Goal: Information Seeking & Learning: Learn about a topic

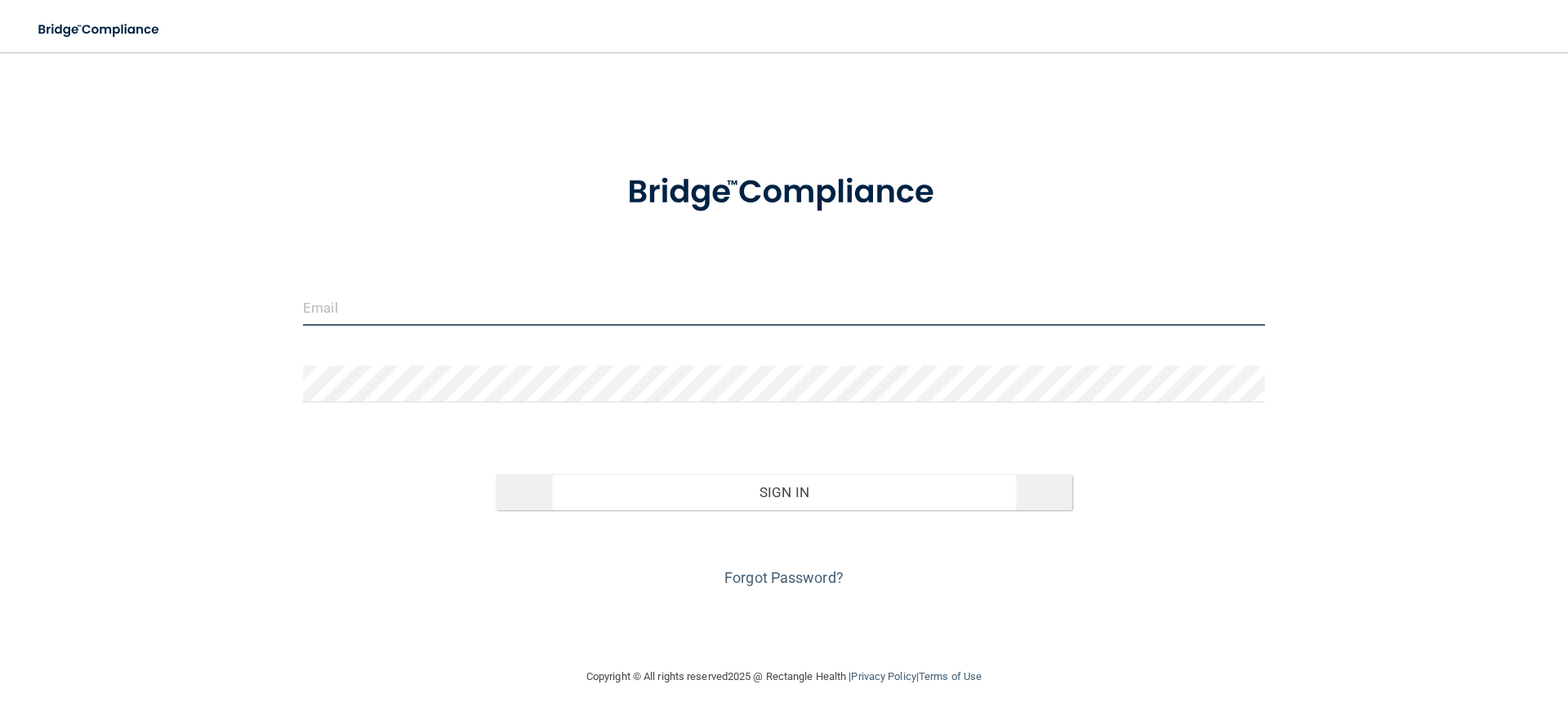
type input "[EMAIL_ADDRESS][DOMAIN_NAME]"
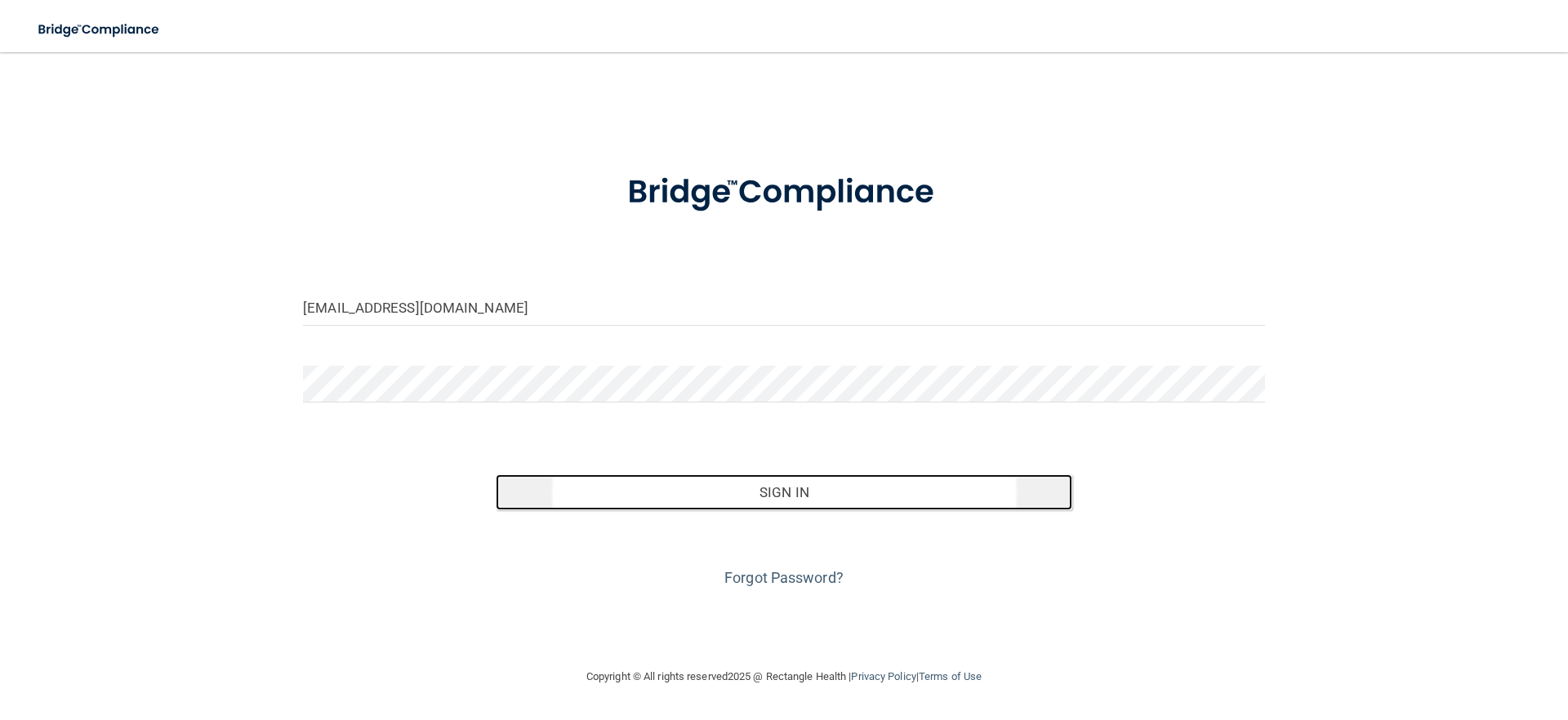
click at [739, 480] on button "Sign In" at bounding box center [784, 493] width 577 height 36
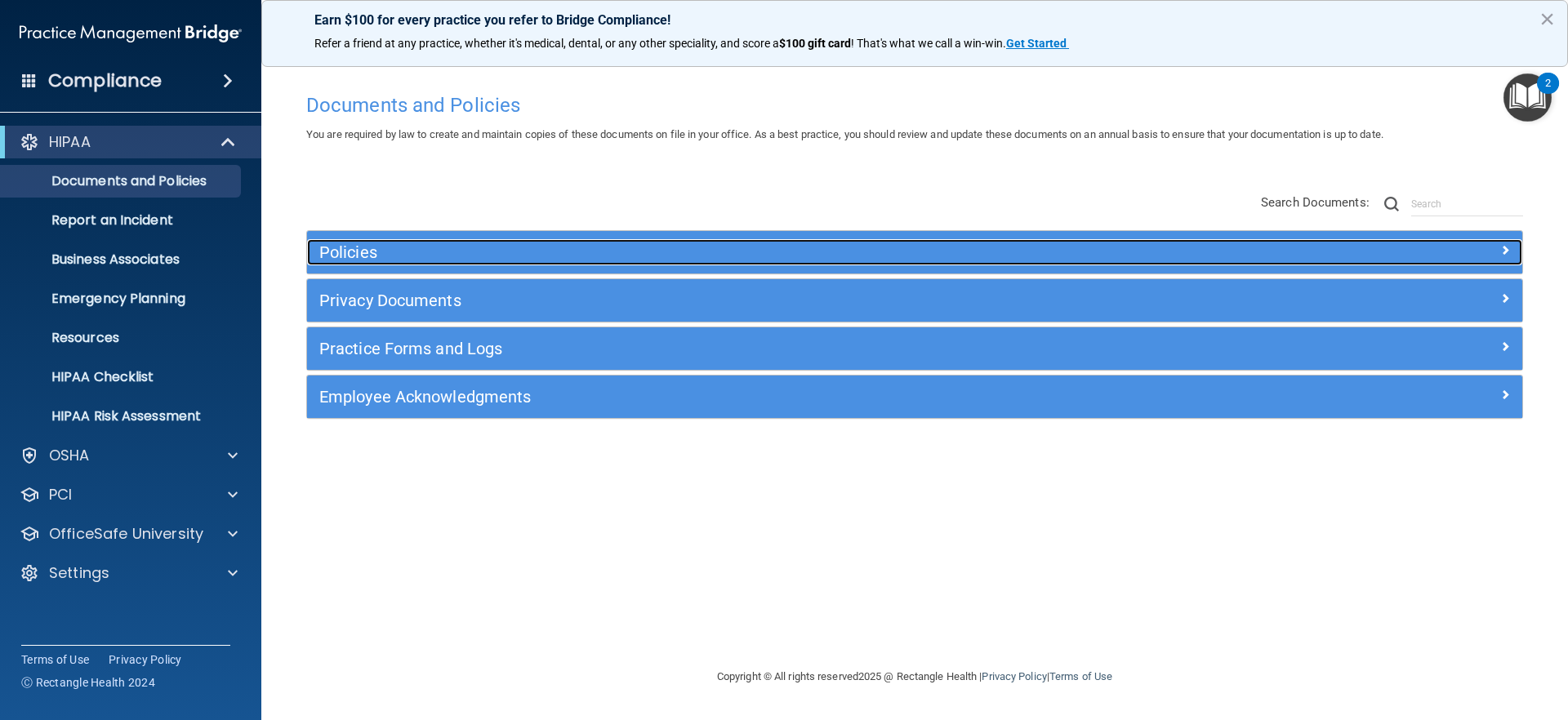
click at [396, 260] on h5 "Policies" at bounding box center [762, 252] width 887 height 18
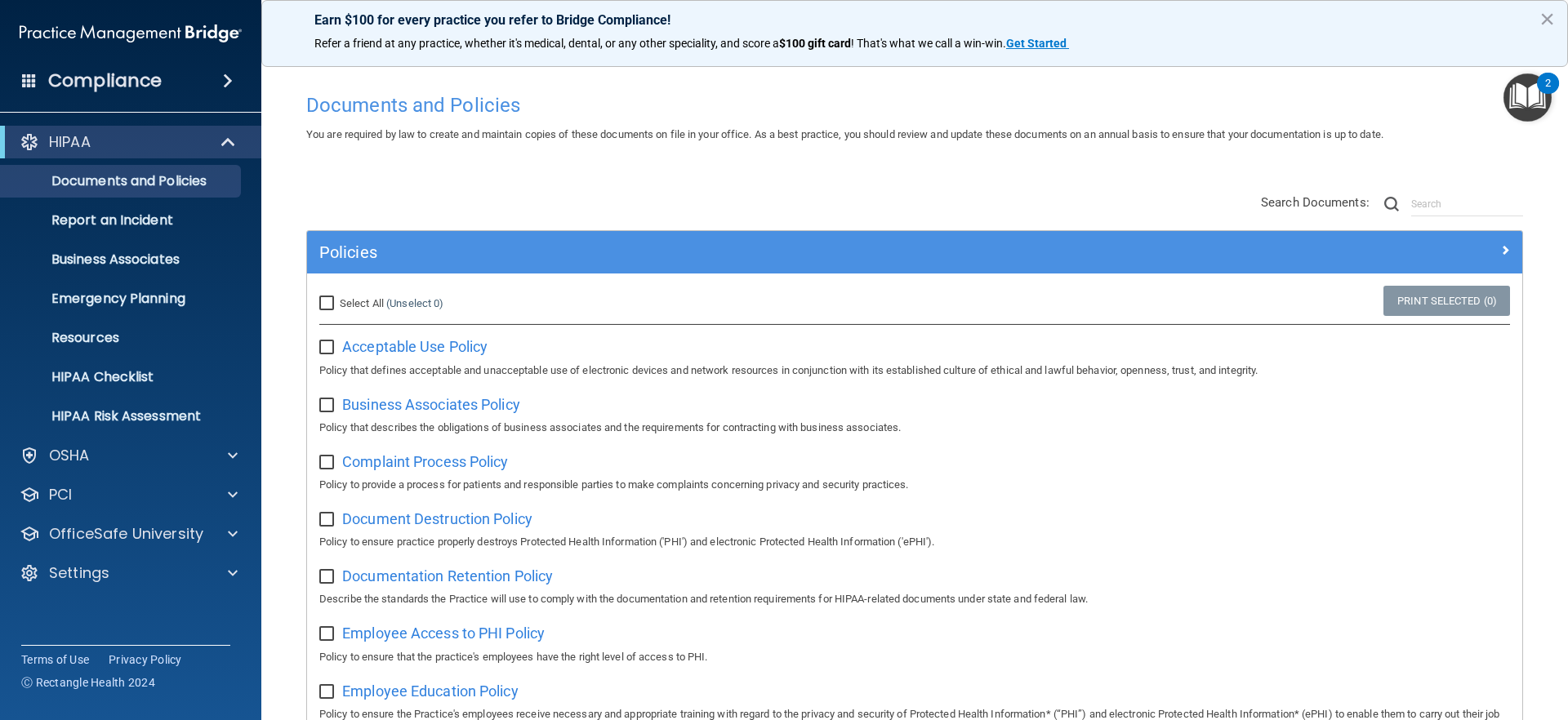
click at [327, 303] on input "Select All (Unselect 0) Unselect All" at bounding box center [328, 304] width 19 height 13
checkbox input "true"
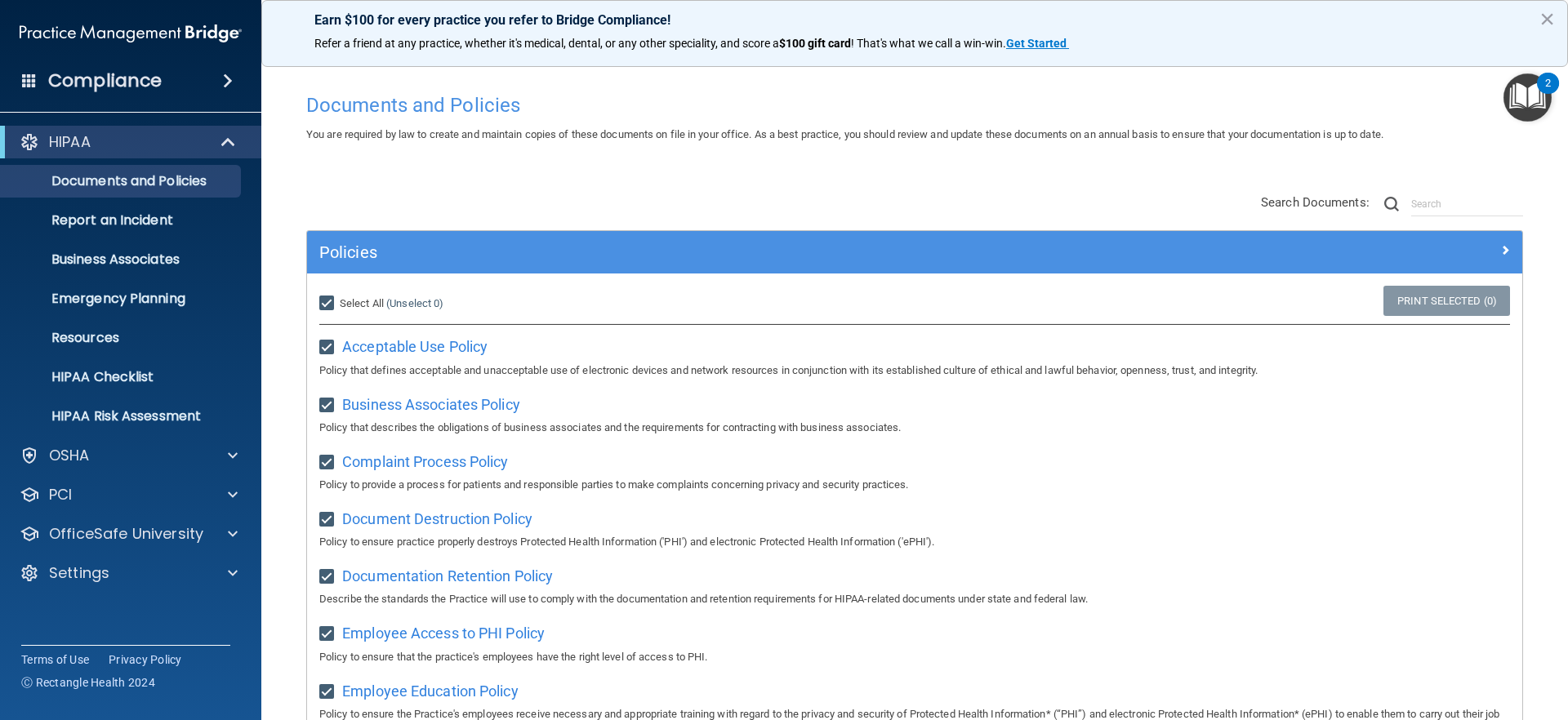
checkbox input "true"
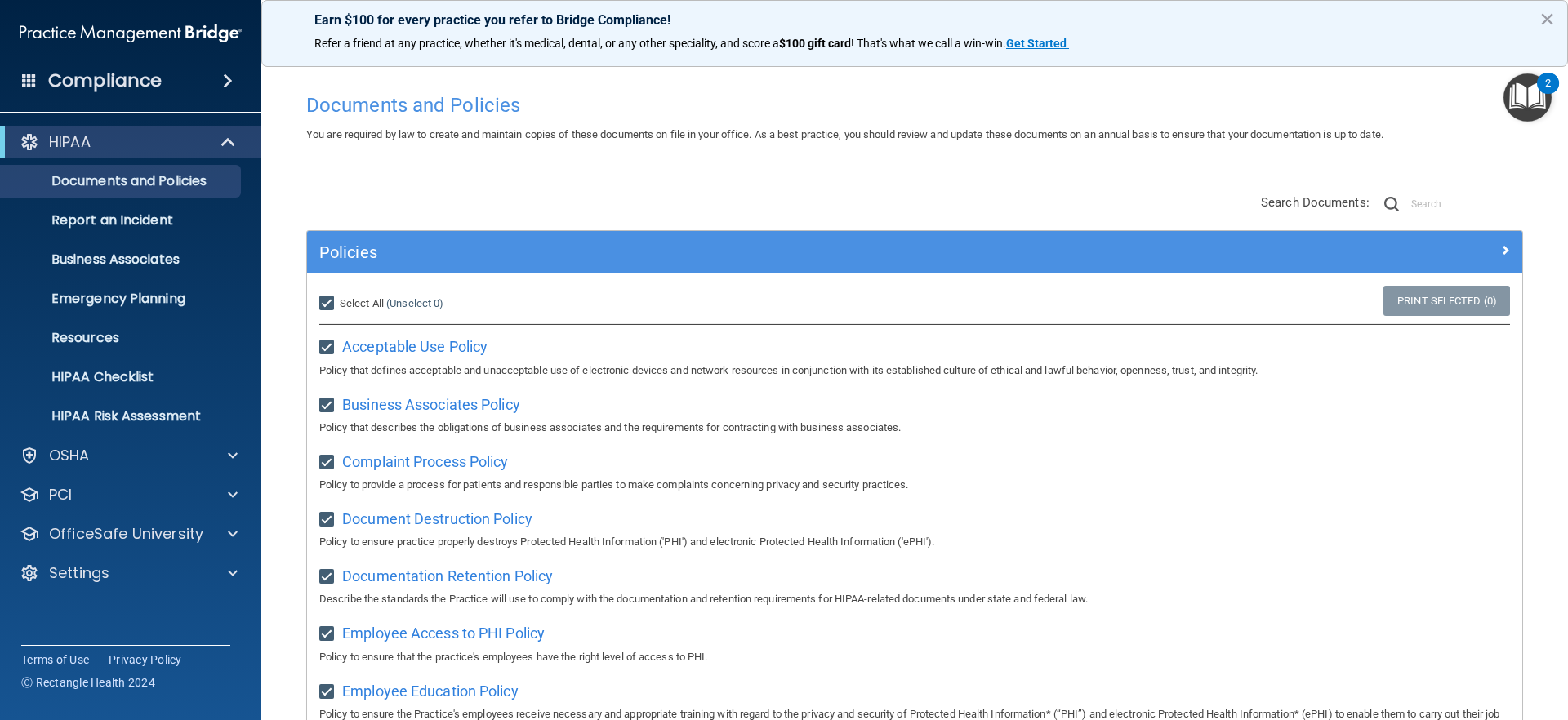
checkbox input "true"
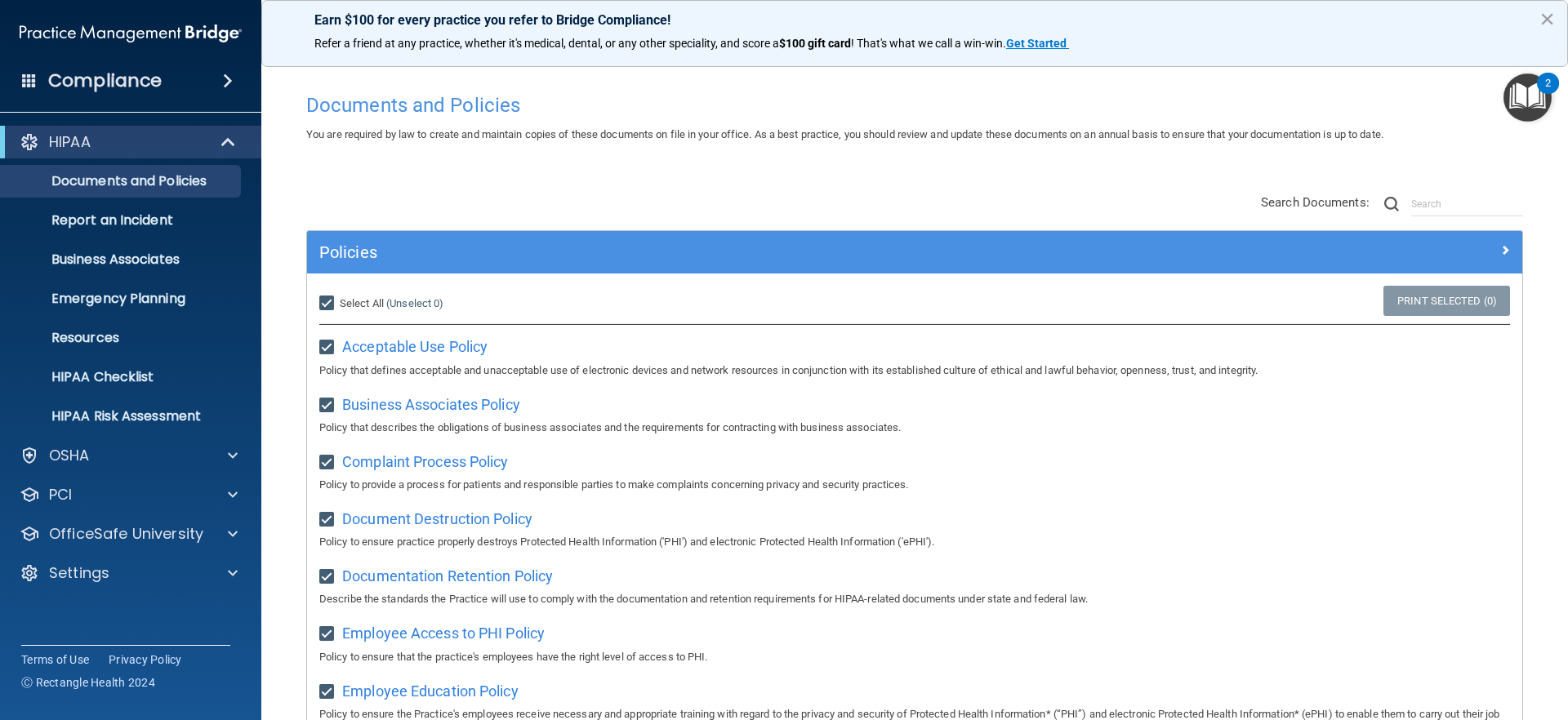
checkbox input "true"
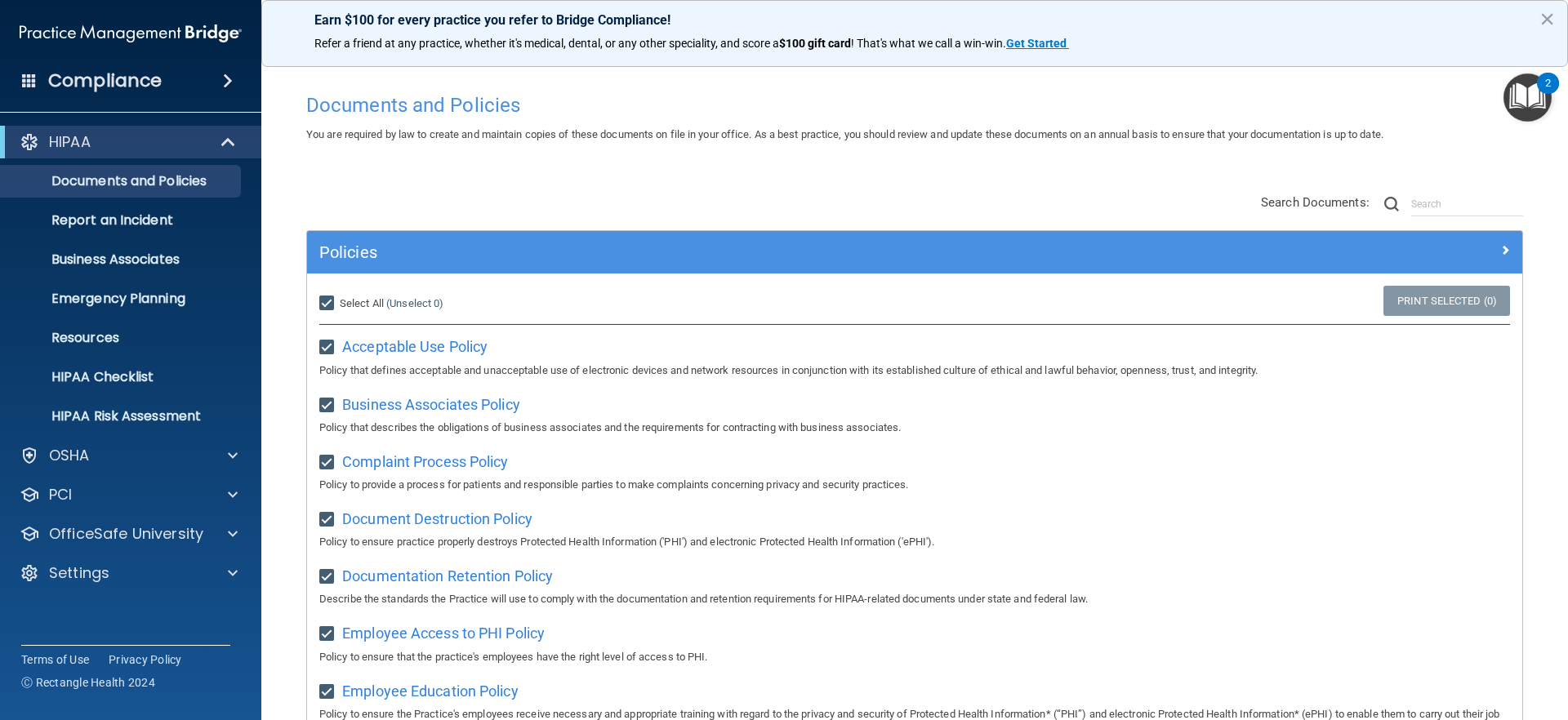
checkbox input "true"
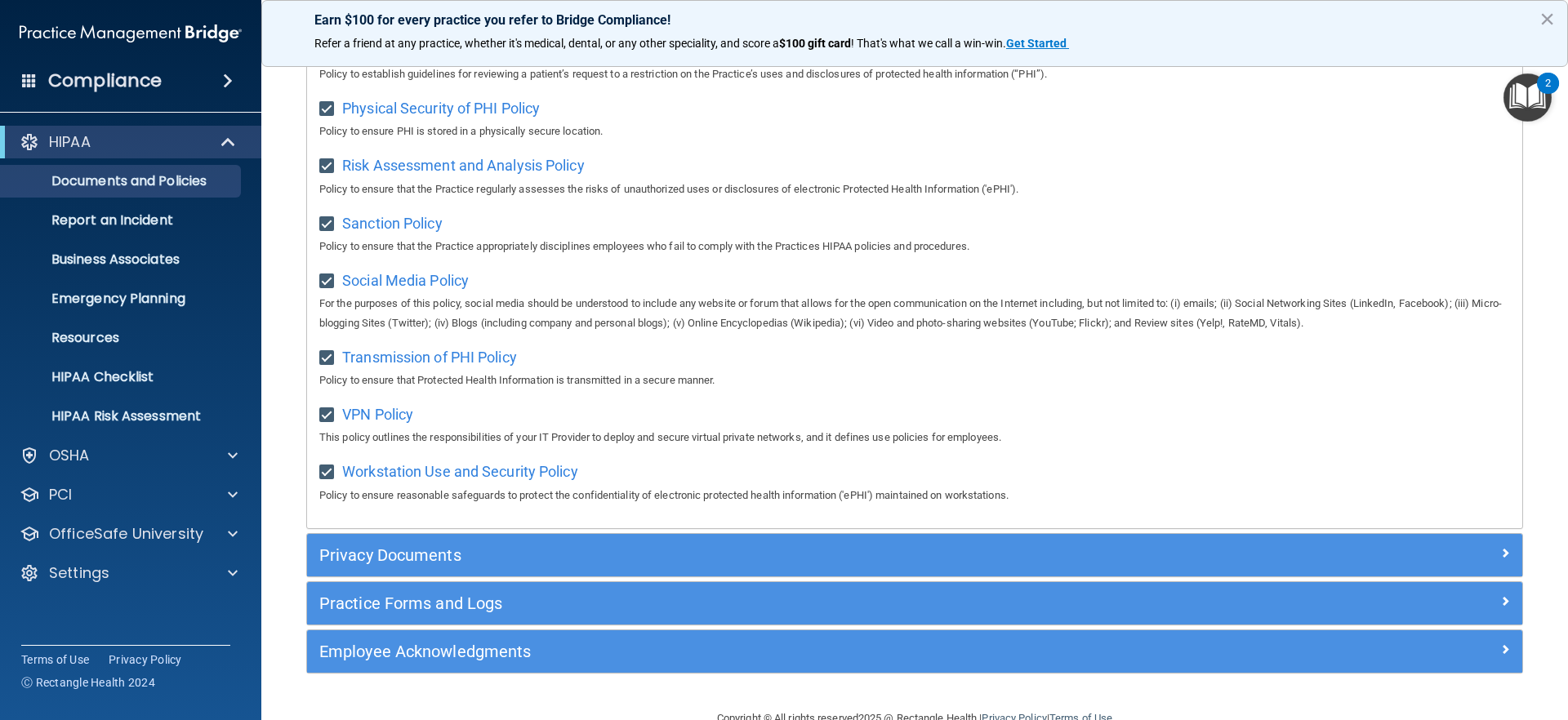
scroll to position [1099, 0]
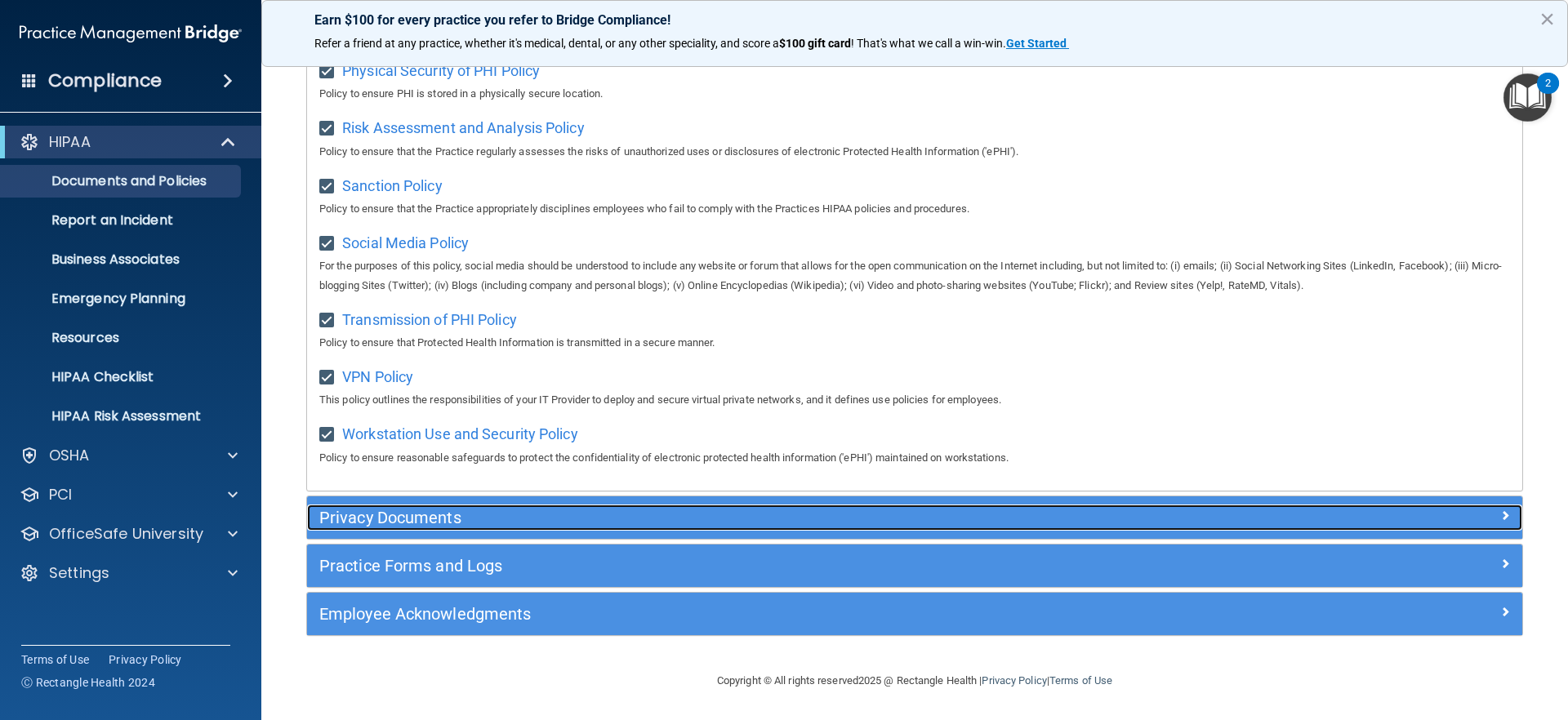
click at [421, 522] on h5 "Privacy Documents" at bounding box center [762, 518] width 887 height 18
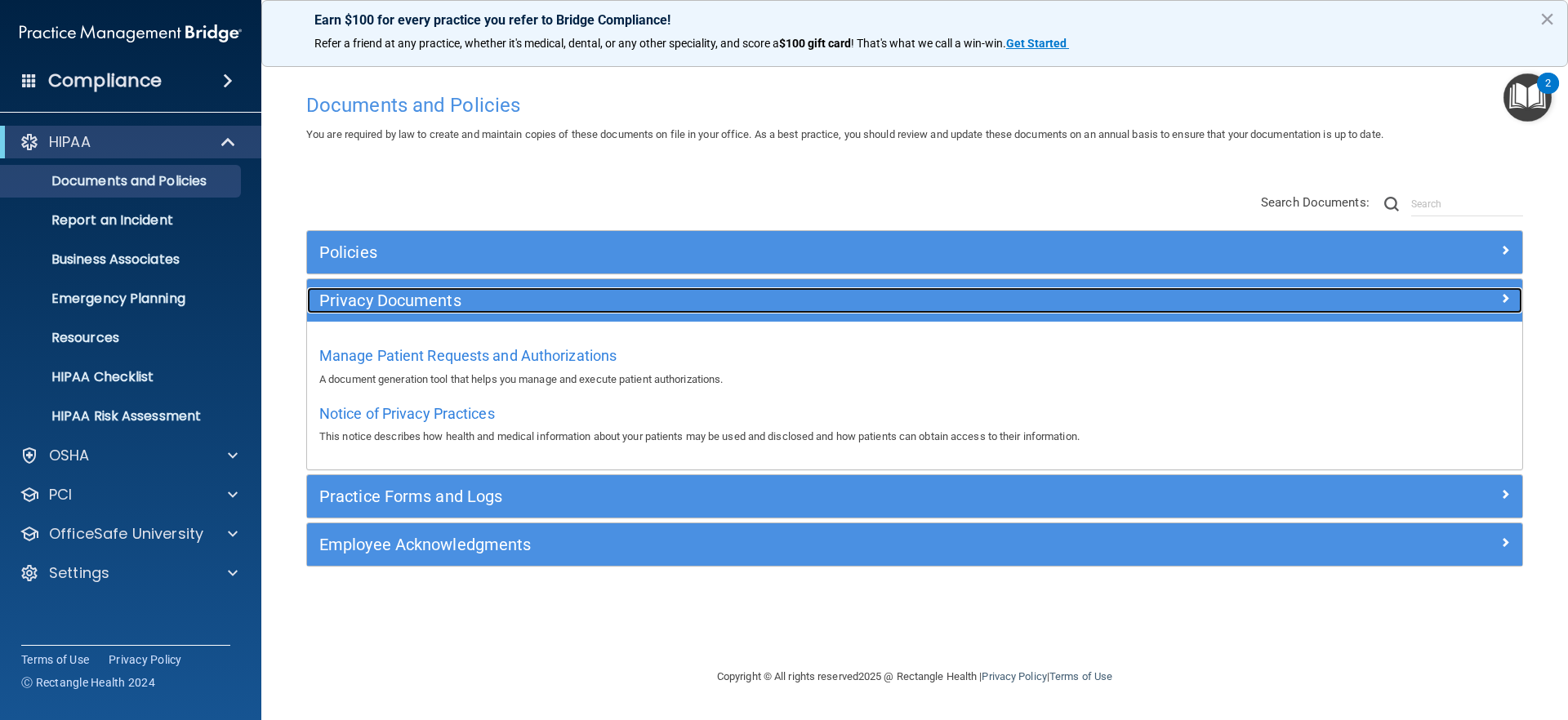
scroll to position [0, 0]
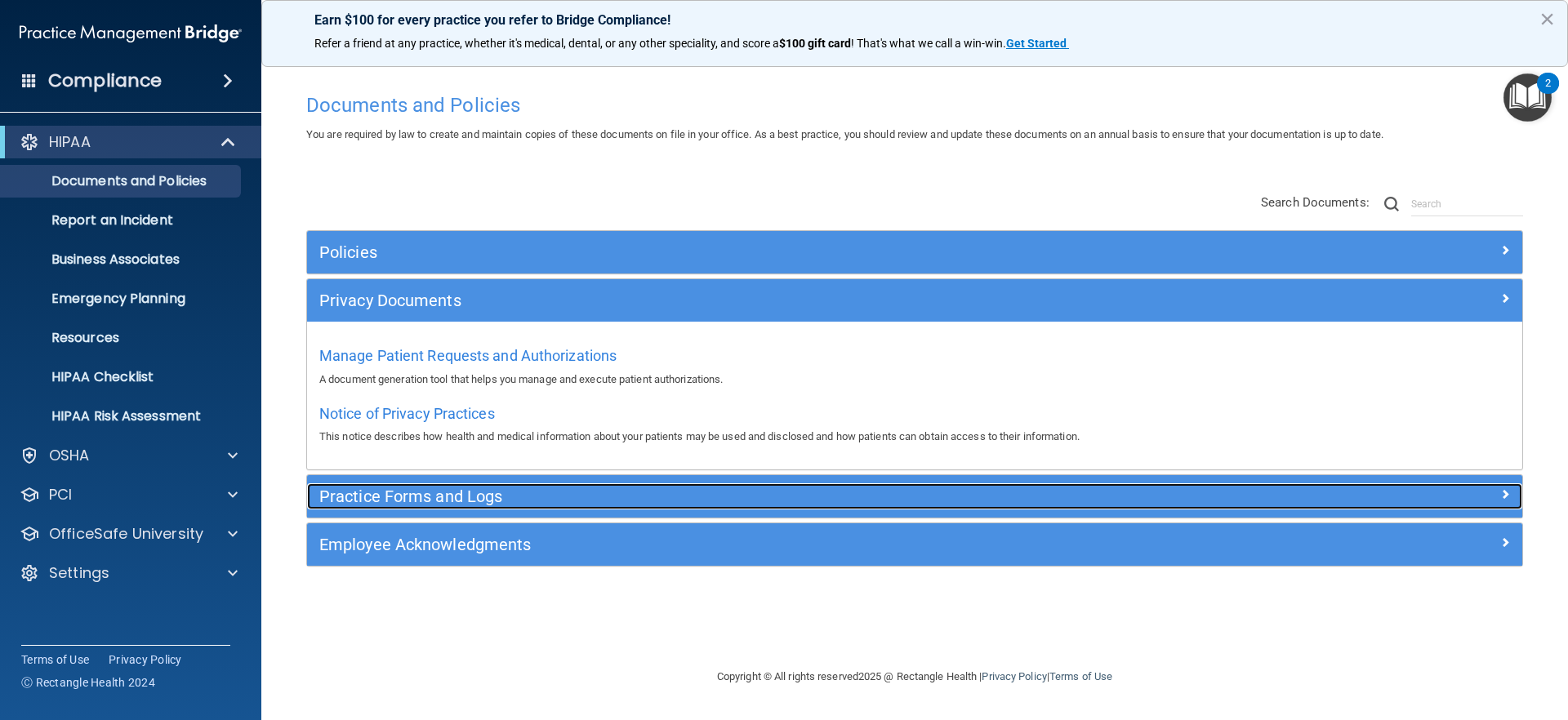
click at [440, 500] on h5 "Practice Forms and Logs" at bounding box center [762, 496] width 887 height 18
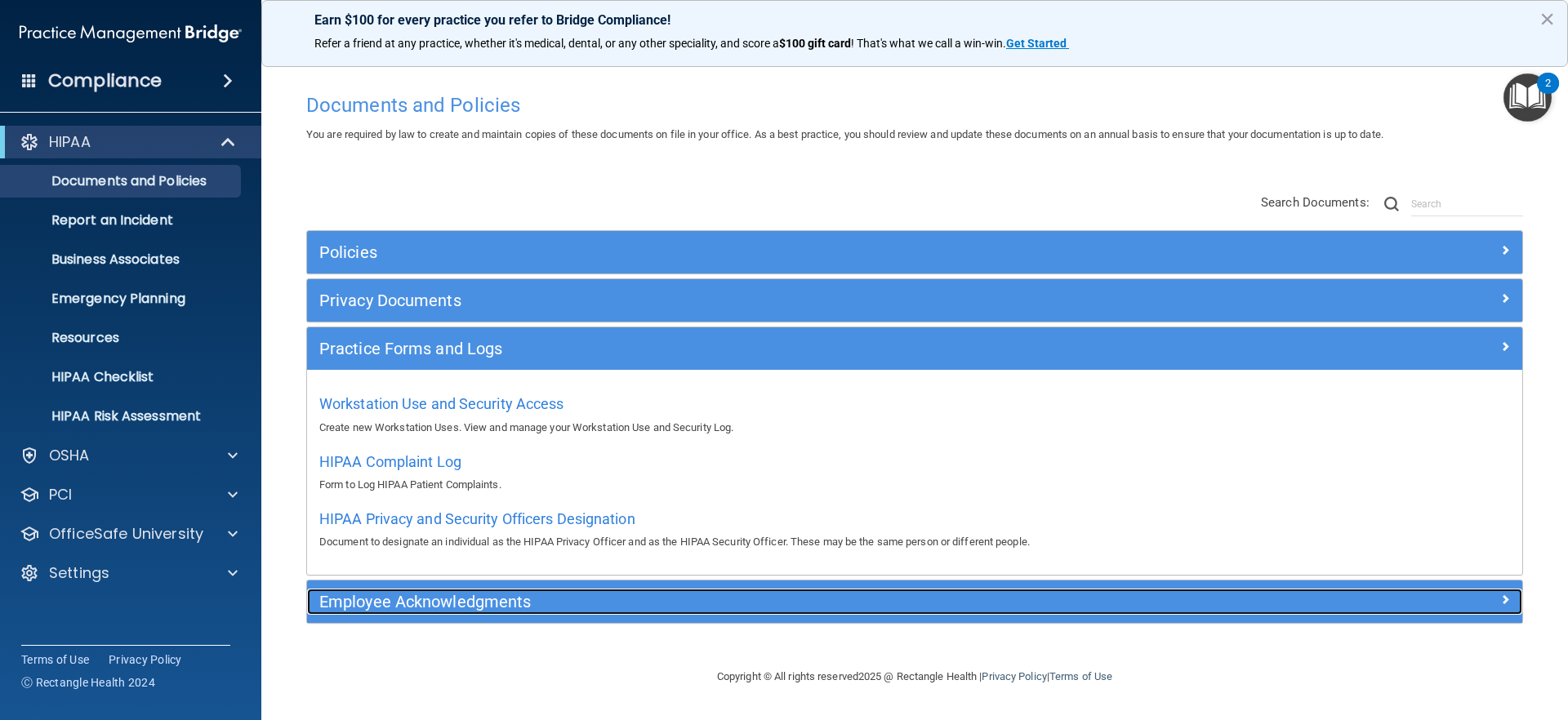
click at [431, 595] on h5 "Employee Acknowledgments" at bounding box center [762, 602] width 887 height 18
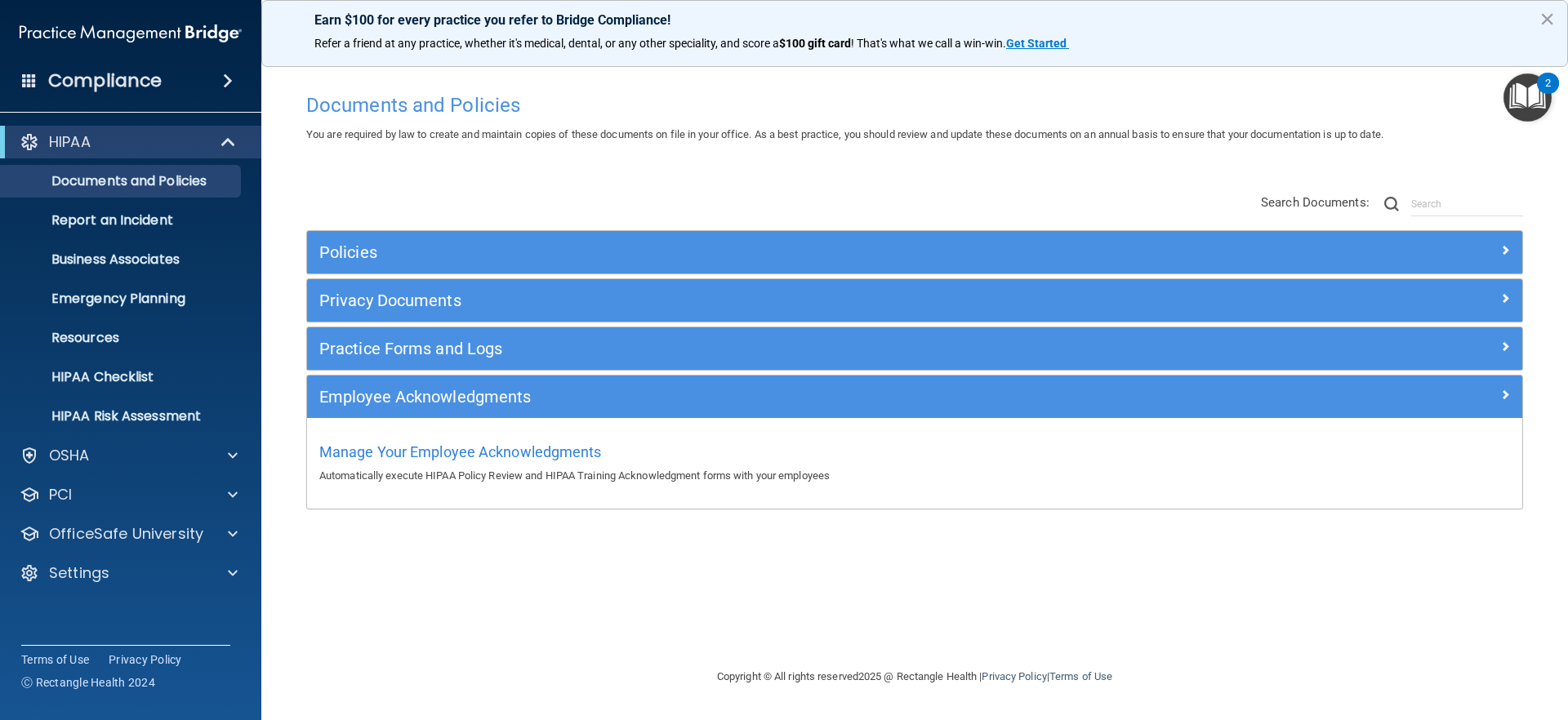
click at [428, 368] on div "Practice Forms and Logs" at bounding box center [915, 348] width 1215 height 43
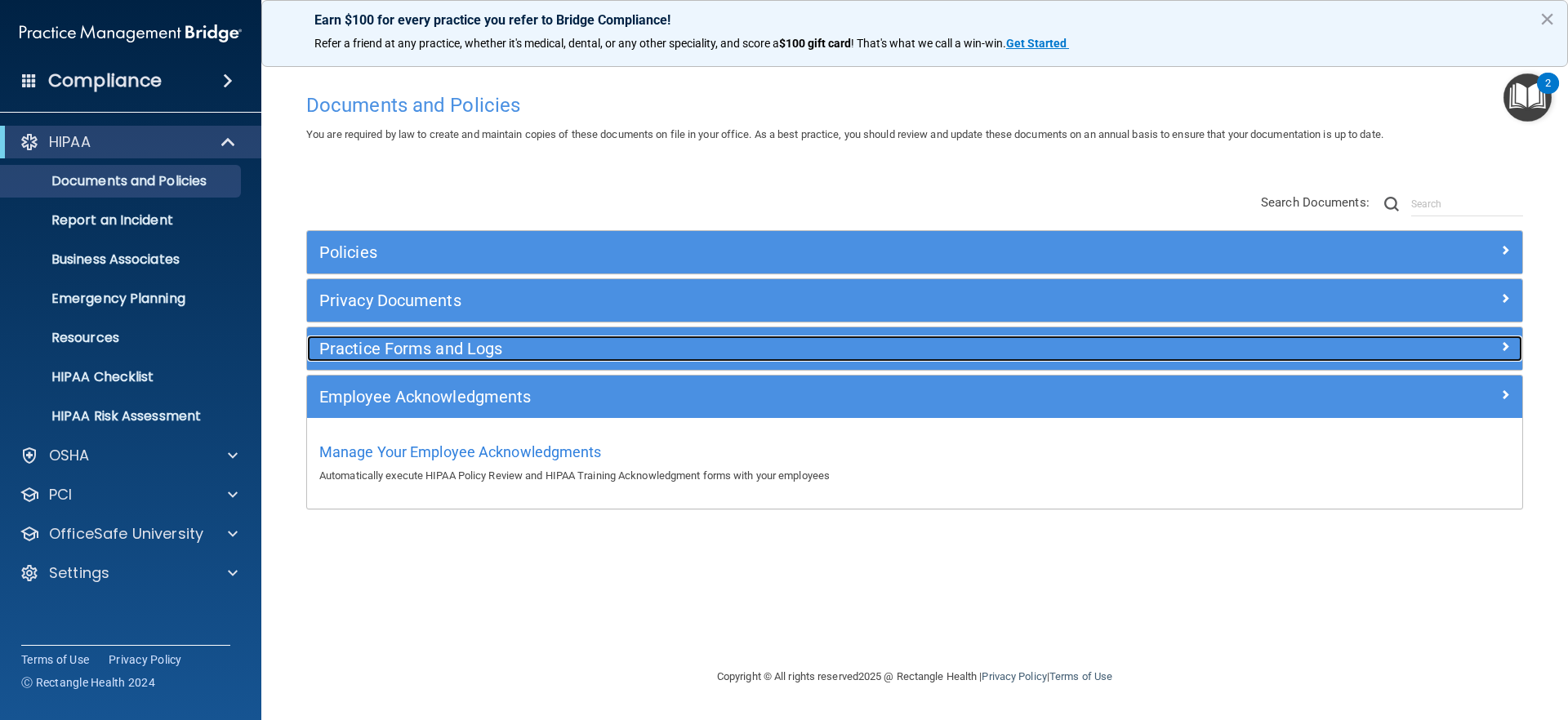
click at [445, 349] on h5 "Practice Forms and Logs" at bounding box center [762, 349] width 887 height 18
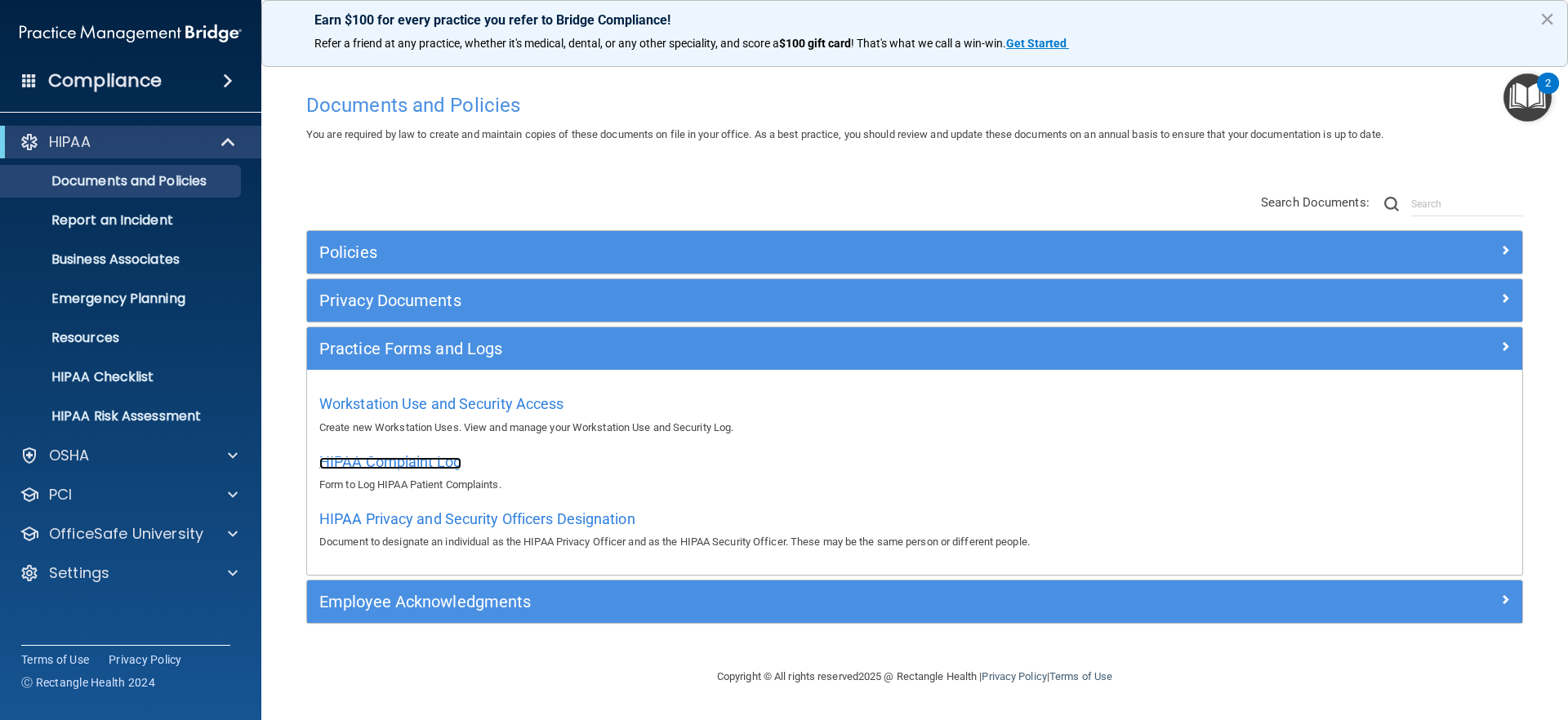
click at [413, 465] on span "HIPAA Complaint Log" at bounding box center [391, 461] width 142 height 17
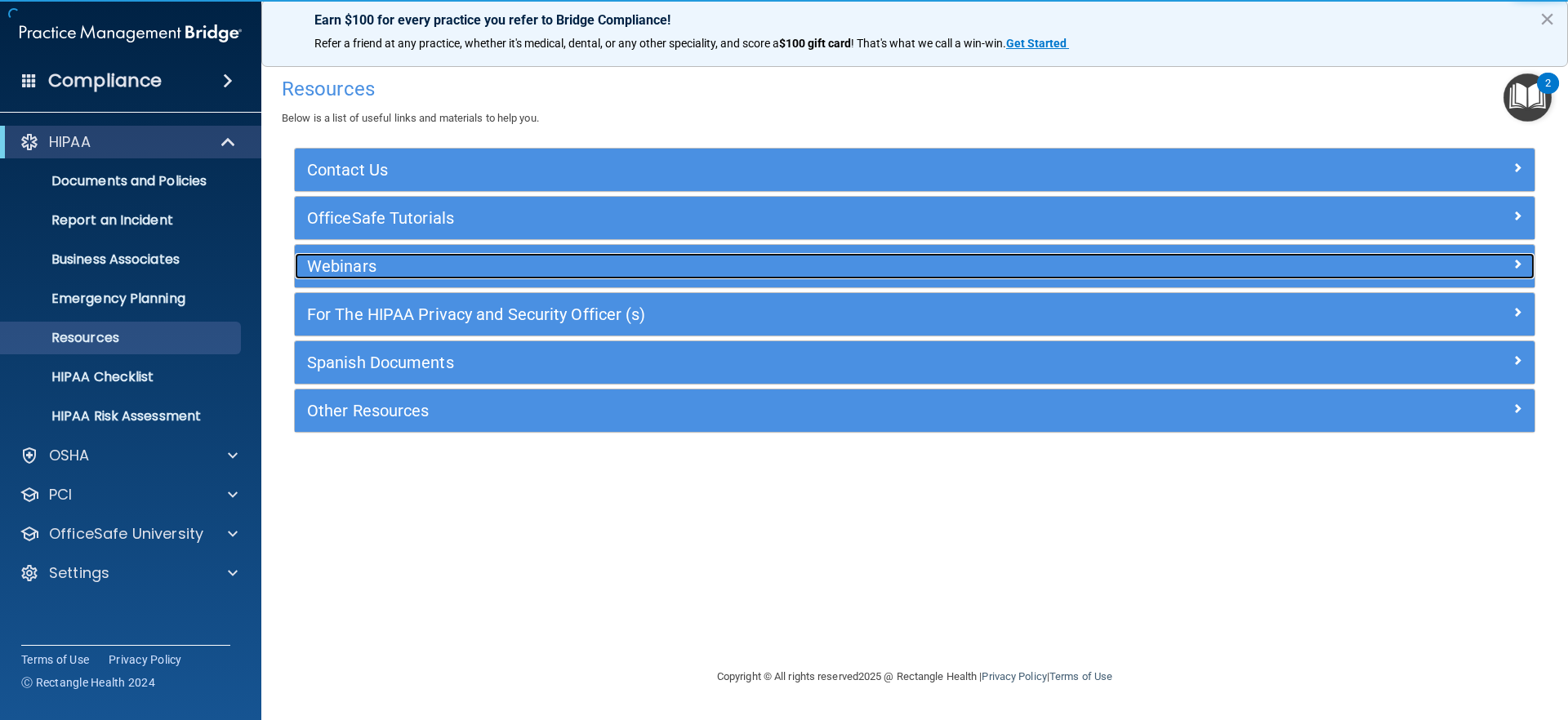
click at [447, 266] on h5 "Webinars" at bounding box center [760, 266] width 906 height 18
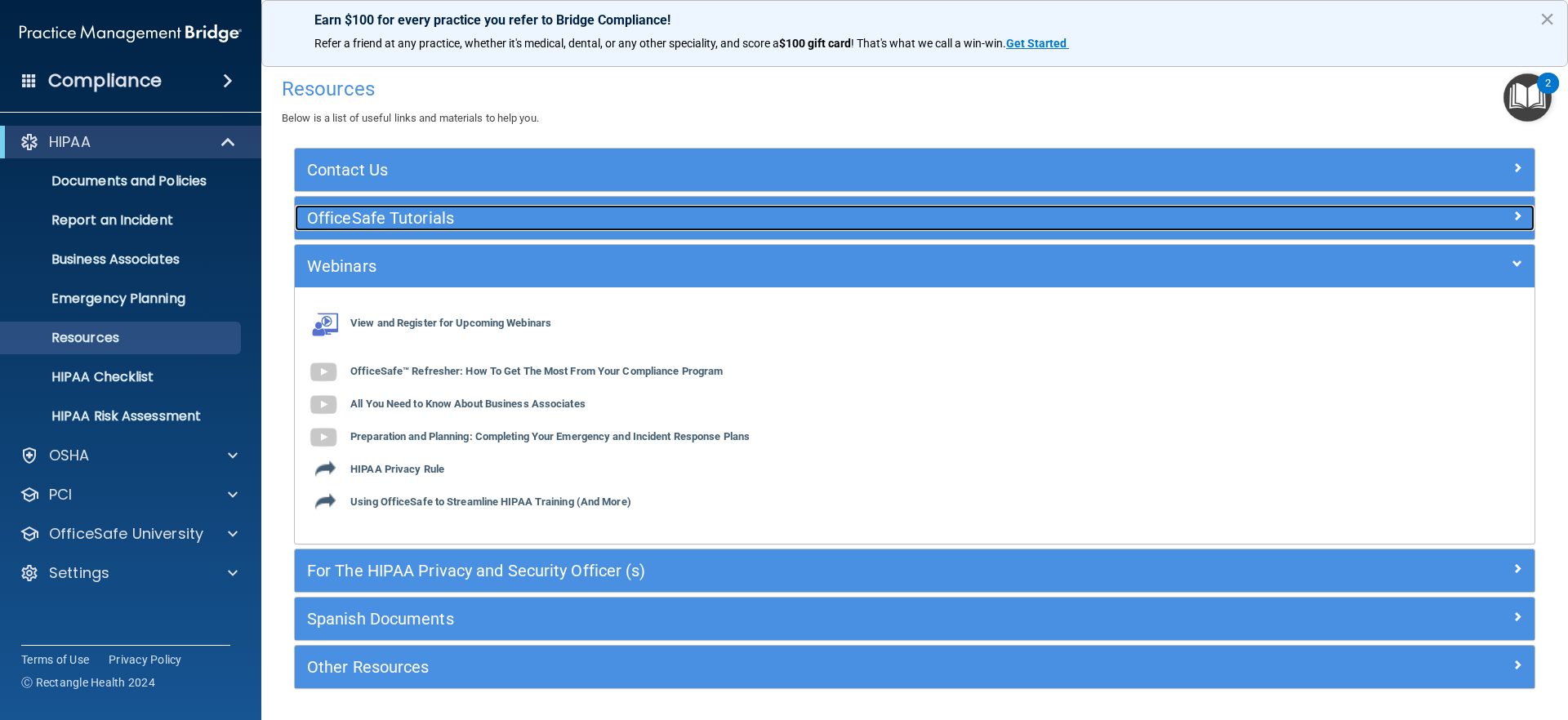
click at [439, 224] on h5 "OfficeSafe Tutorials" at bounding box center [760, 218] width 906 height 18
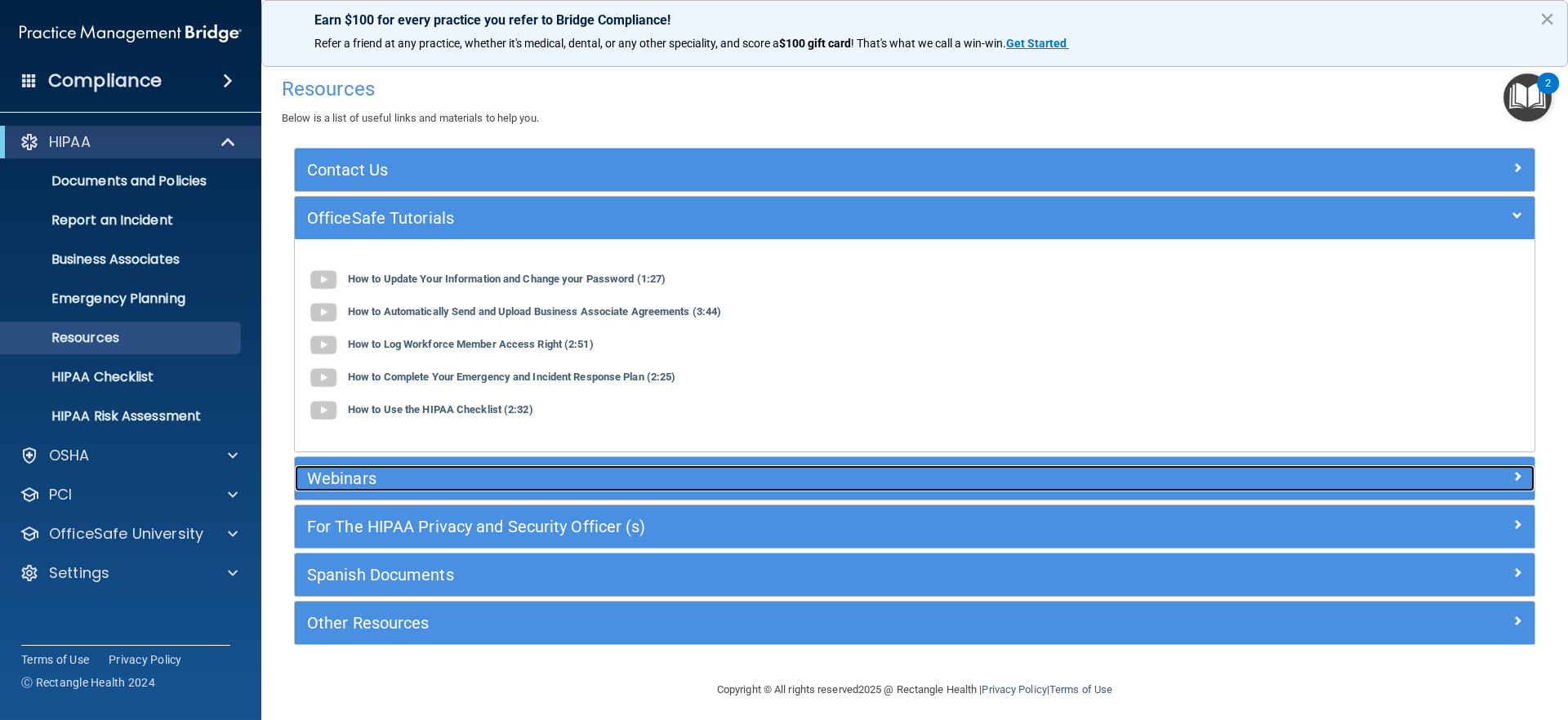
click at [393, 478] on h5 "Webinars" at bounding box center [760, 479] width 906 height 18
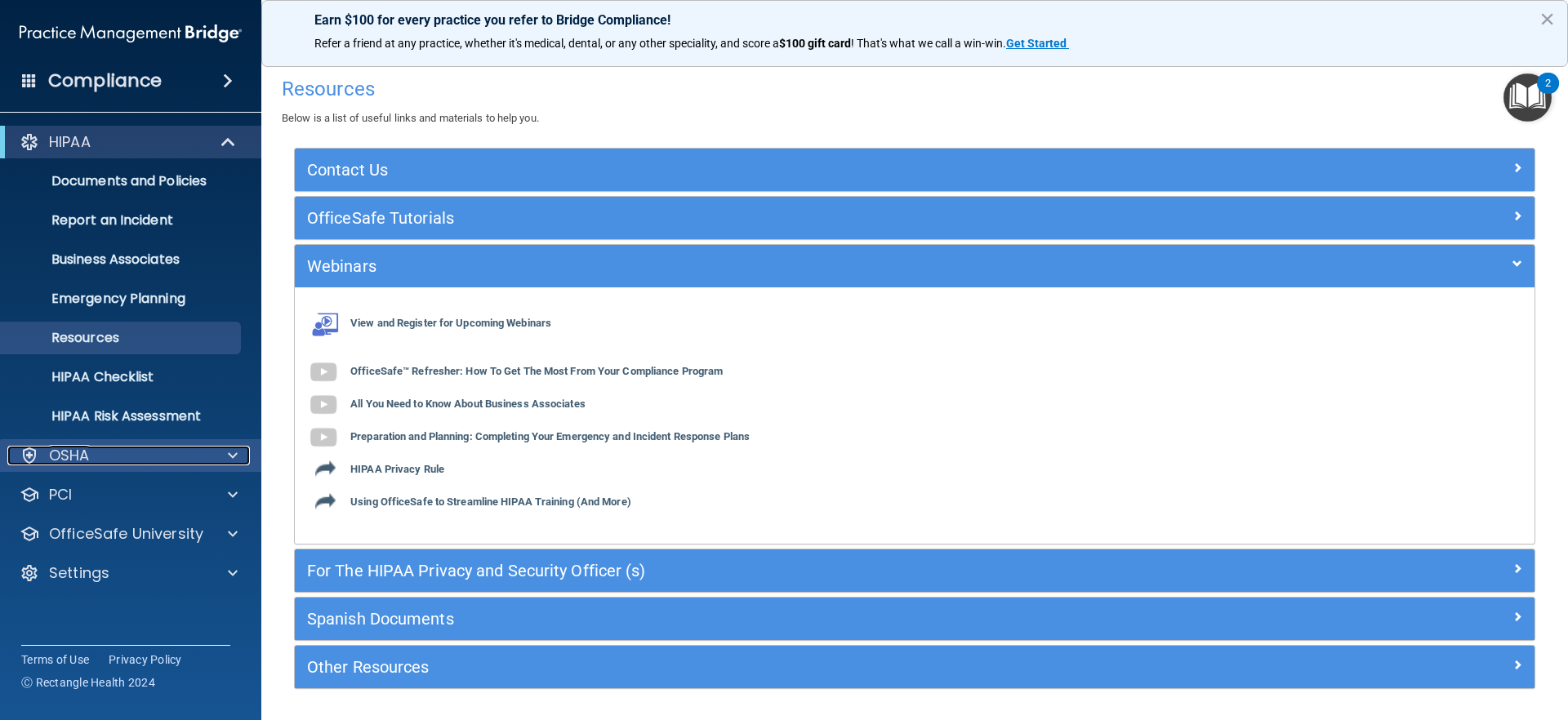
click at [178, 462] on div "OSHA" at bounding box center [108, 456] width 203 height 20
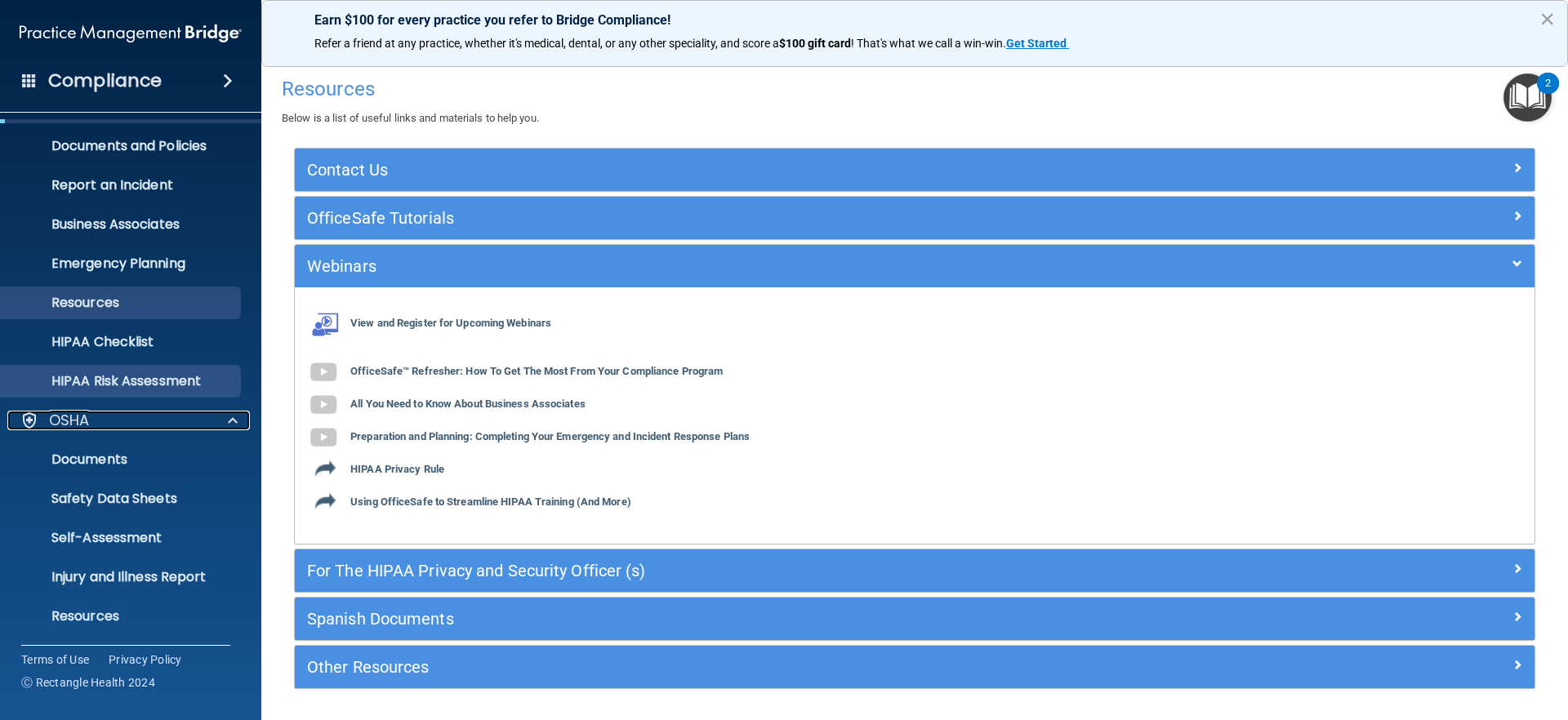
scroll to position [45, 0]
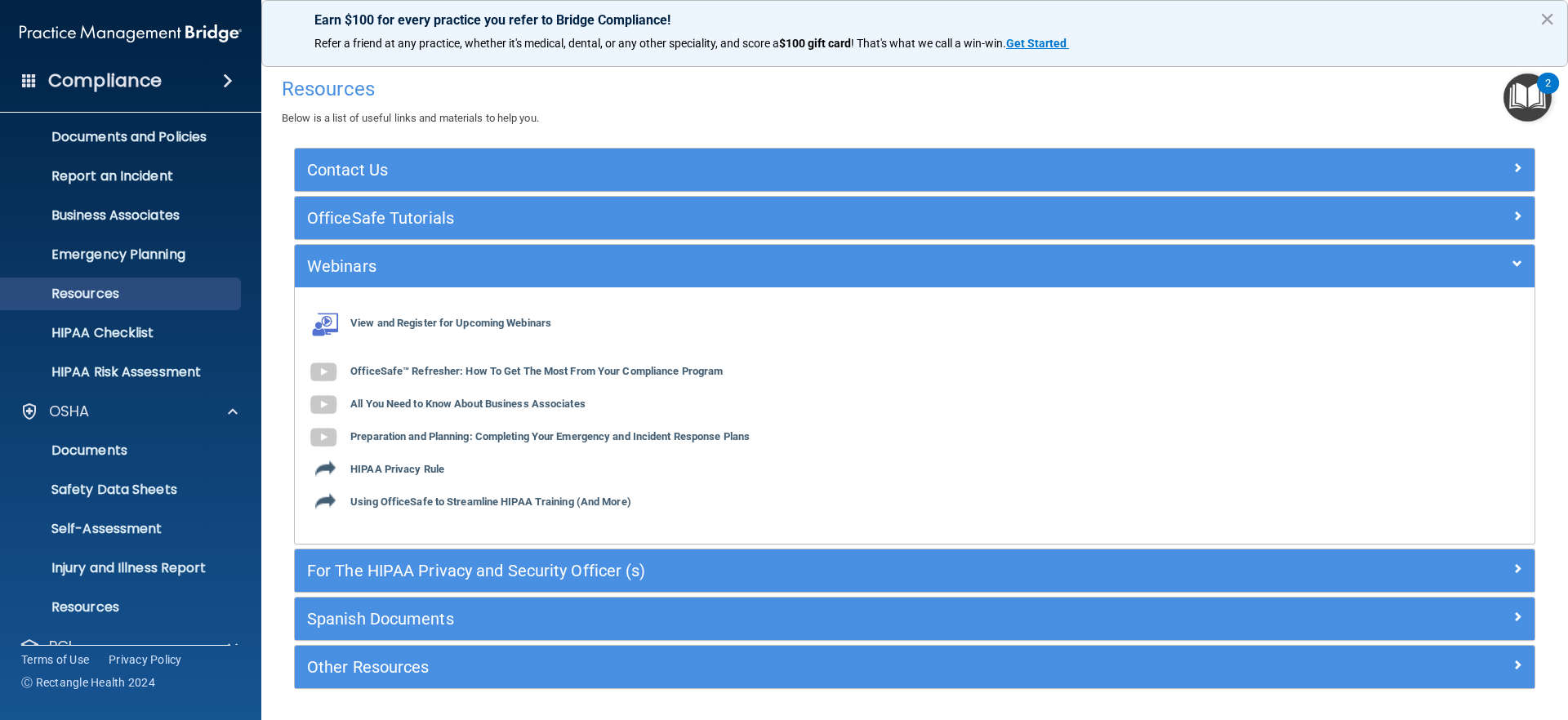
click at [152, 311] on ul "Documents and Policies Report an Incident Business Associates Emergency Plannin…" at bounding box center [131, 252] width 296 height 275
click at [143, 328] on p "HIPAA Checklist" at bounding box center [122, 333] width 222 height 17
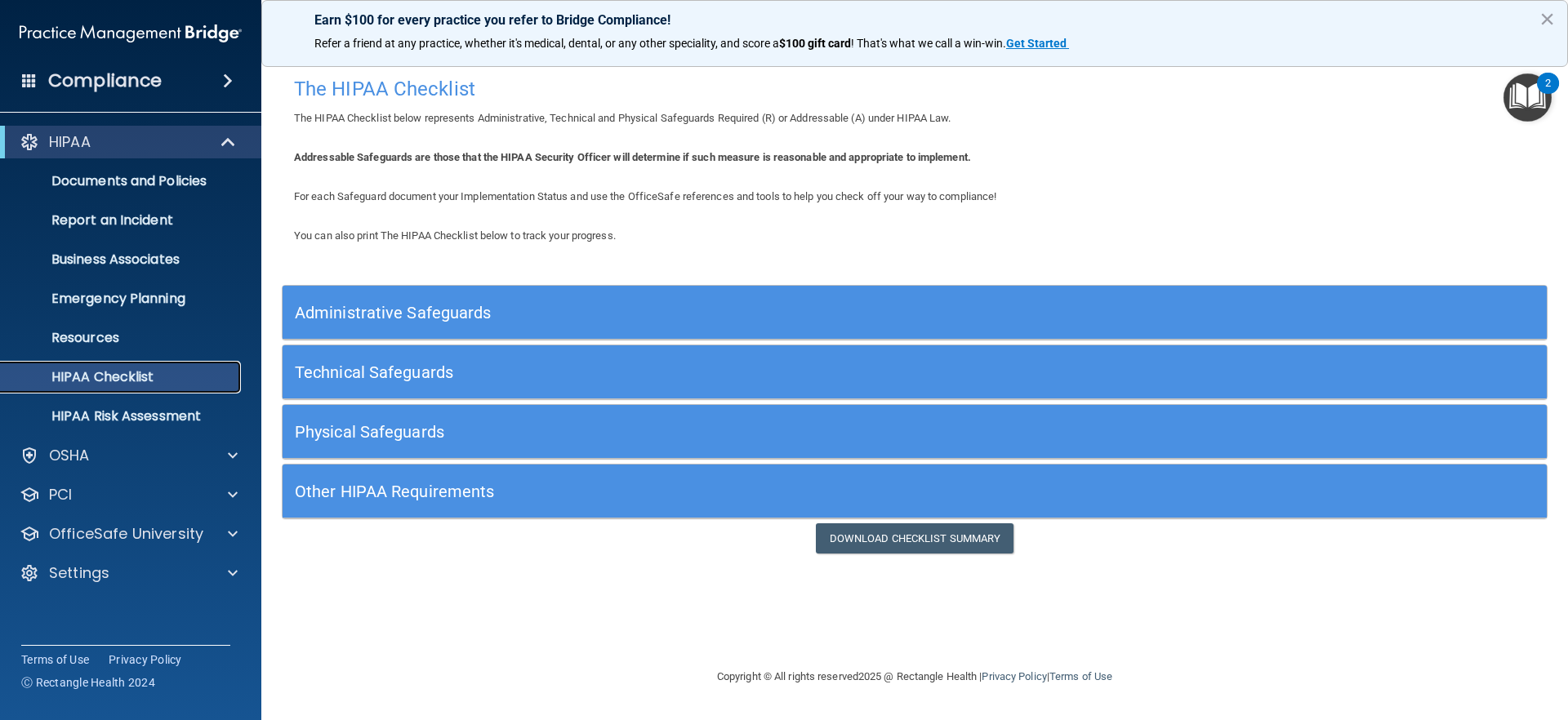
click at [92, 376] on p "HIPAA Checklist" at bounding box center [122, 377] width 222 height 17
click at [498, 304] on h5 "Administrative Safeguards" at bounding box center [756, 313] width 923 height 18
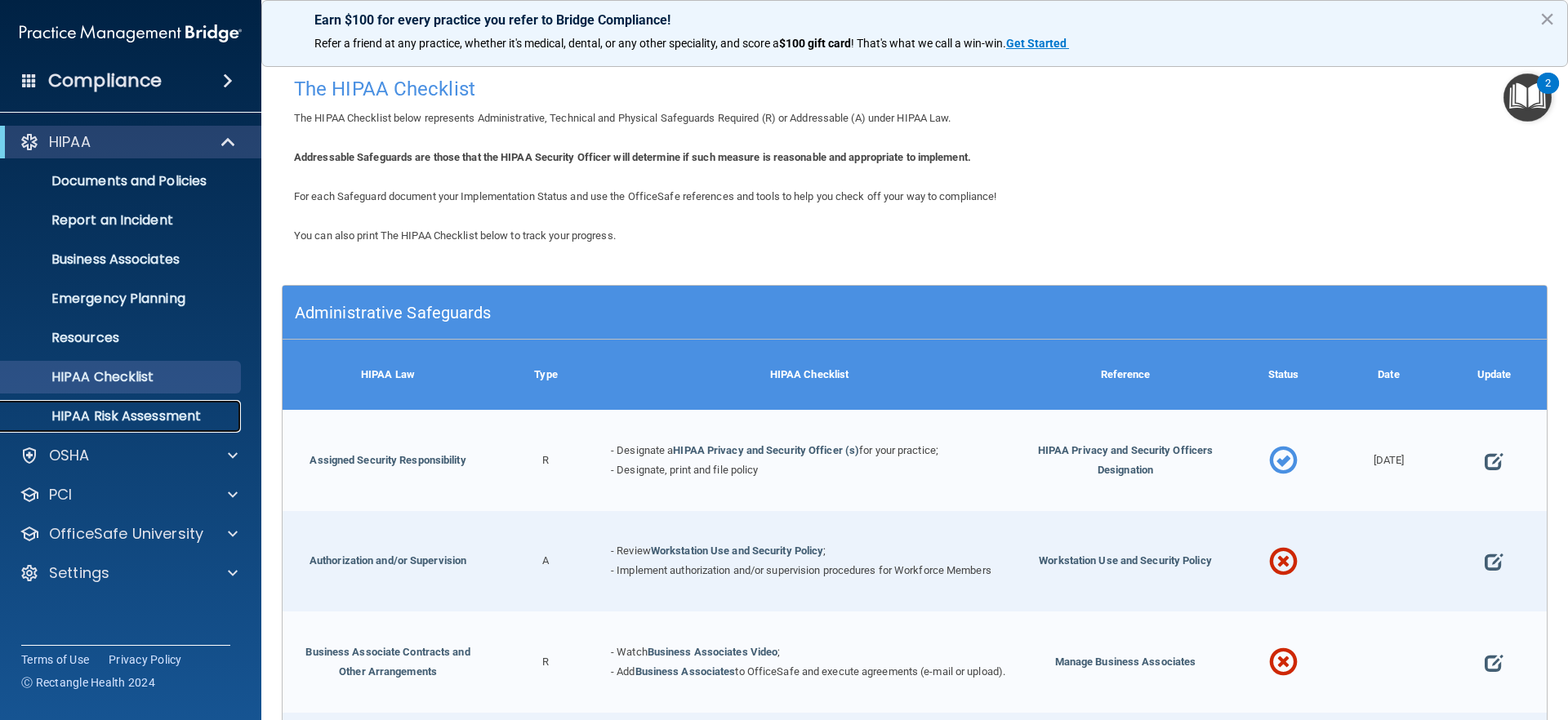
click at [158, 413] on p "HIPAA Risk Assessment" at bounding box center [122, 416] width 222 height 17
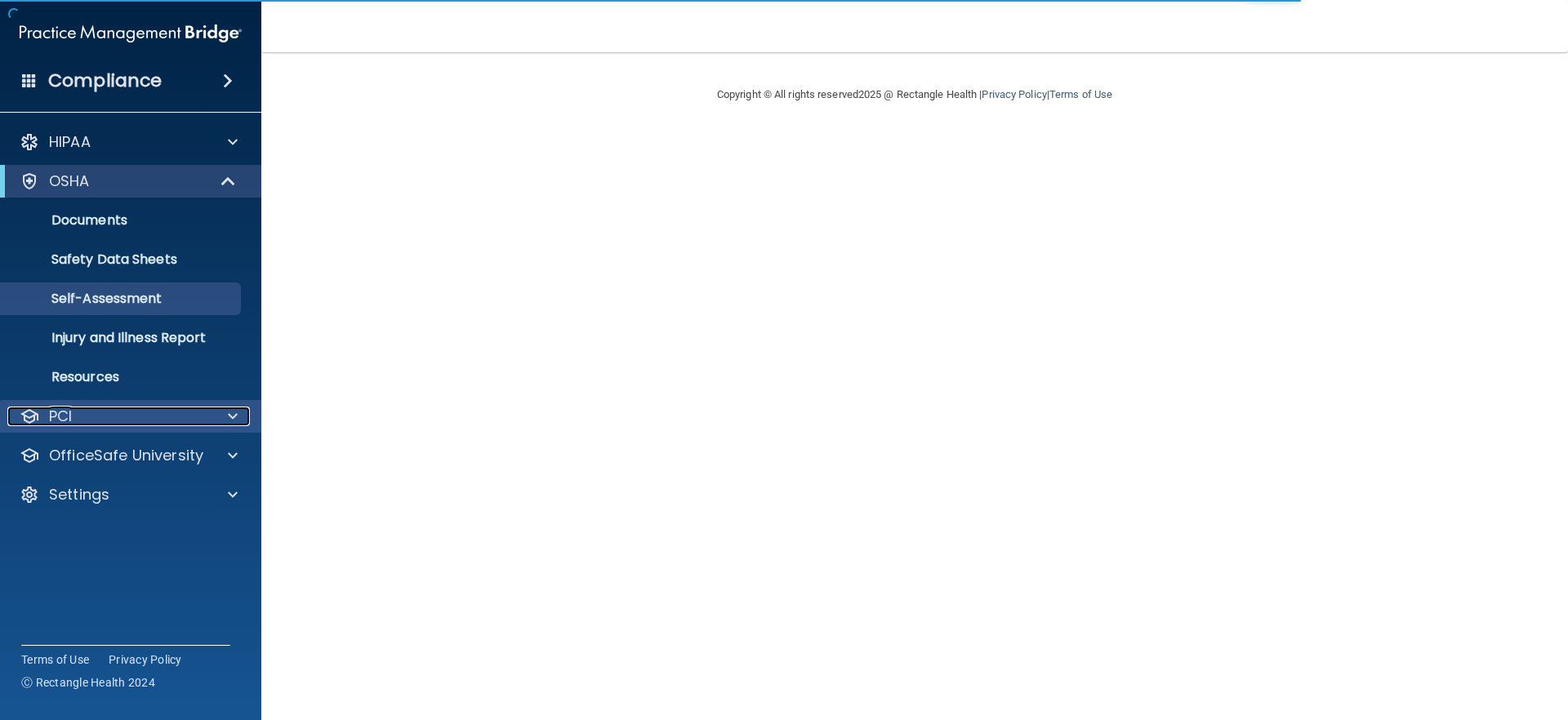
click at [149, 410] on div "PCI" at bounding box center [108, 416] width 203 height 20
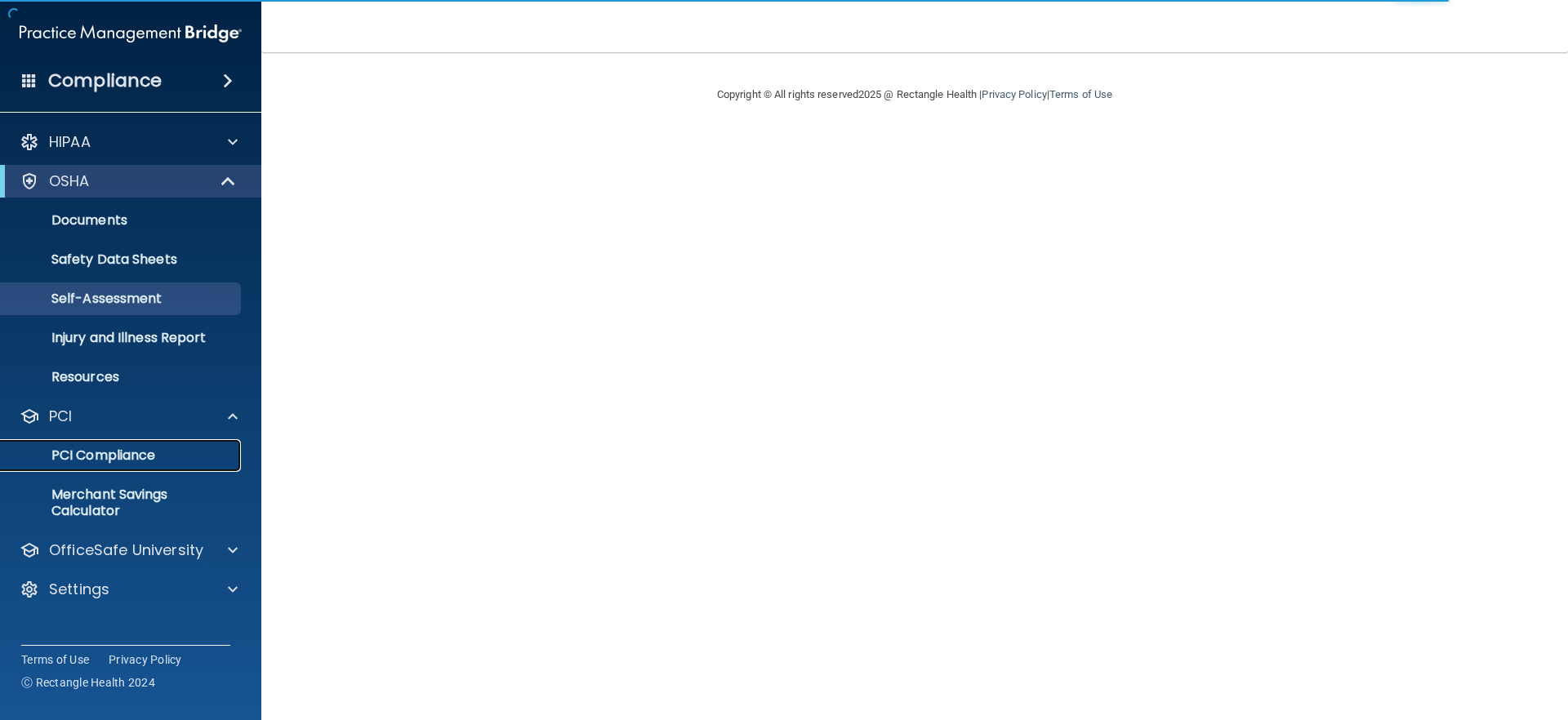
click at [114, 455] on p "PCI Compliance" at bounding box center [122, 456] width 222 height 17
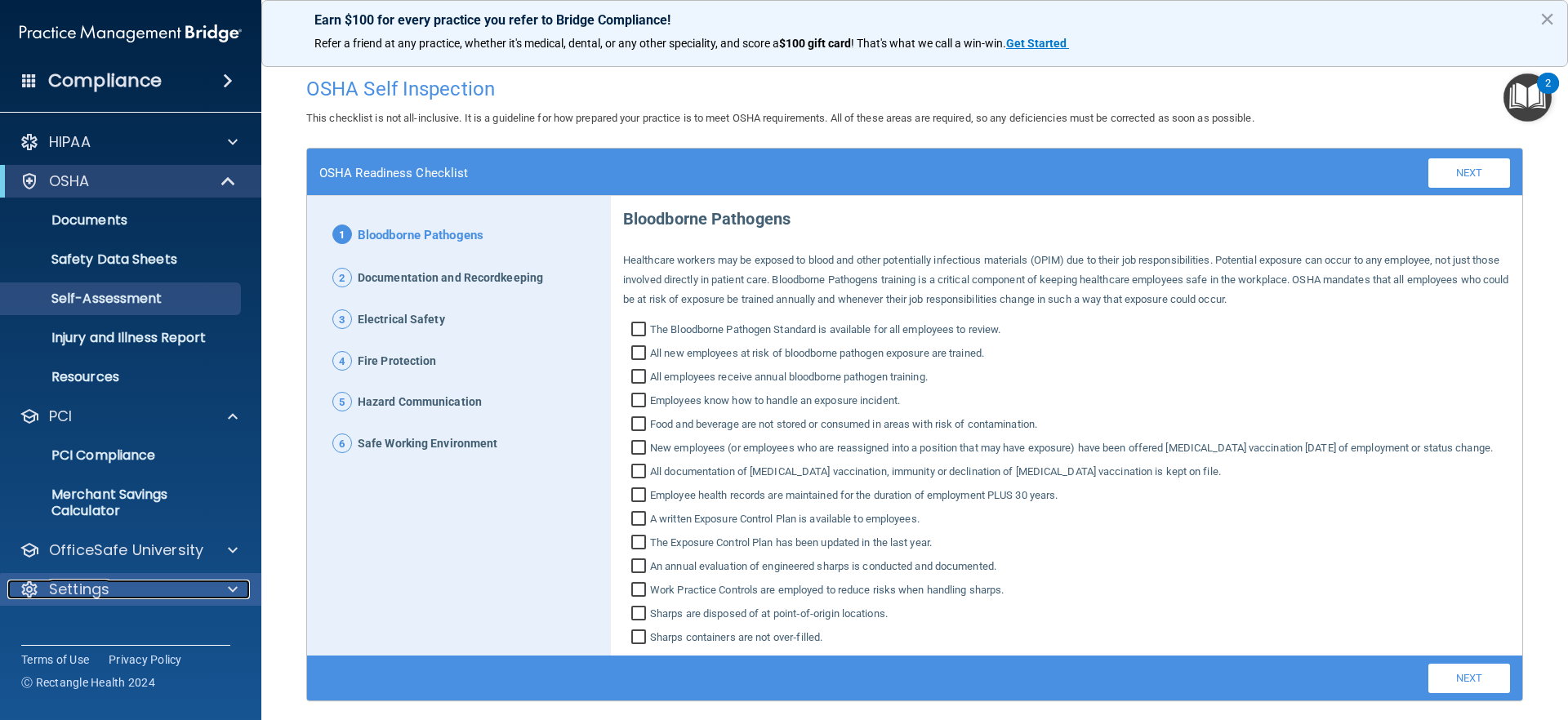
click at [111, 597] on div "Settings" at bounding box center [108, 589] width 203 height 20
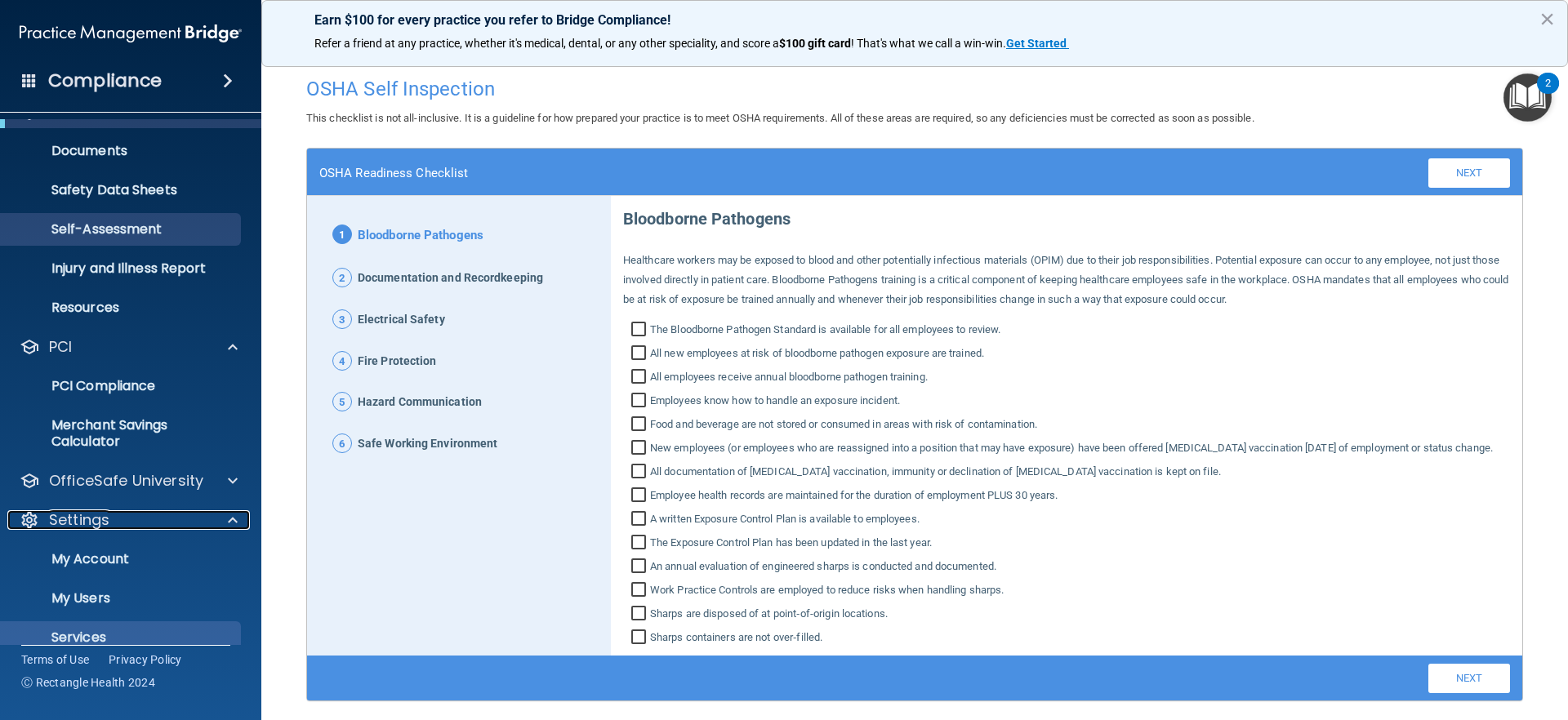
scroll to position [131, 0]
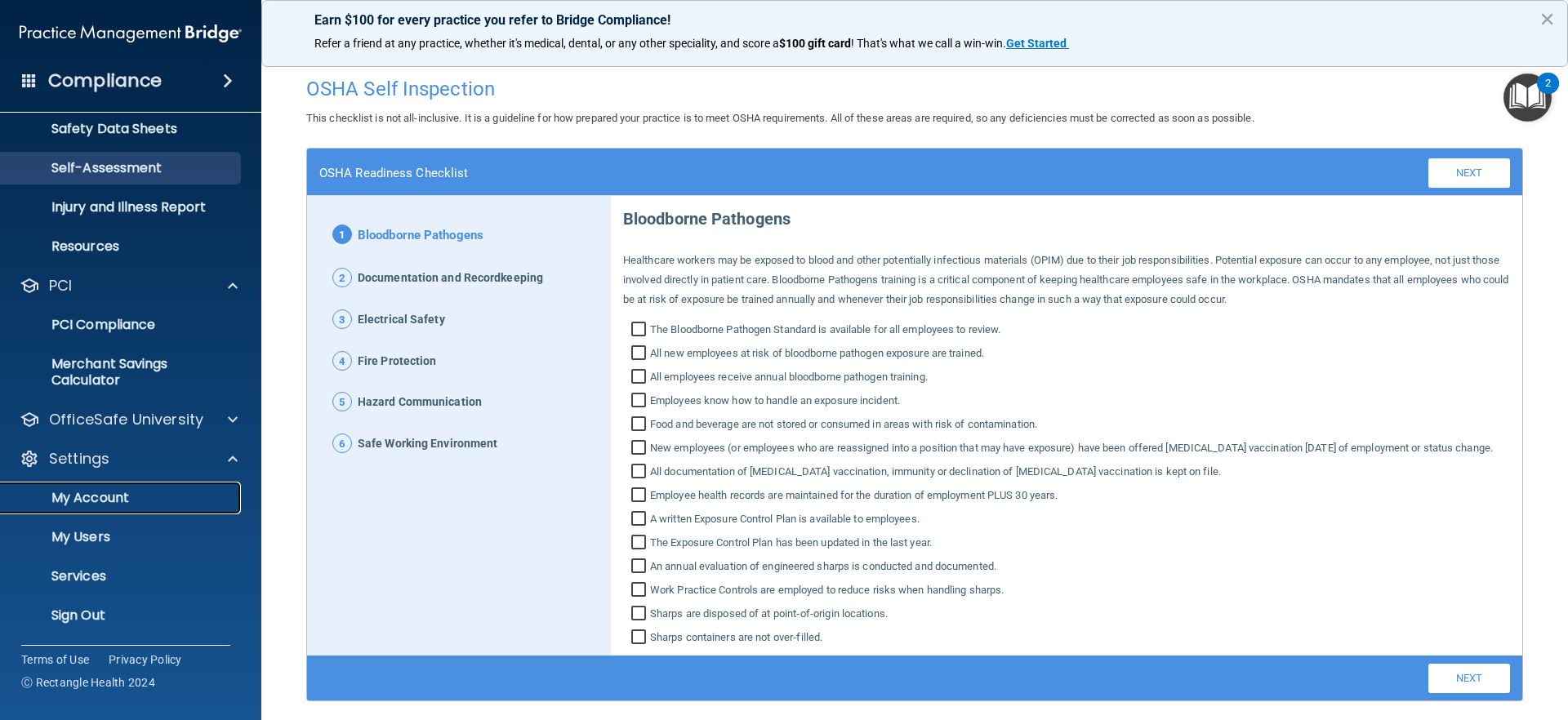
click at [116, 500] on p "My Account" at bounding box center [122, 498] width 222 height 17
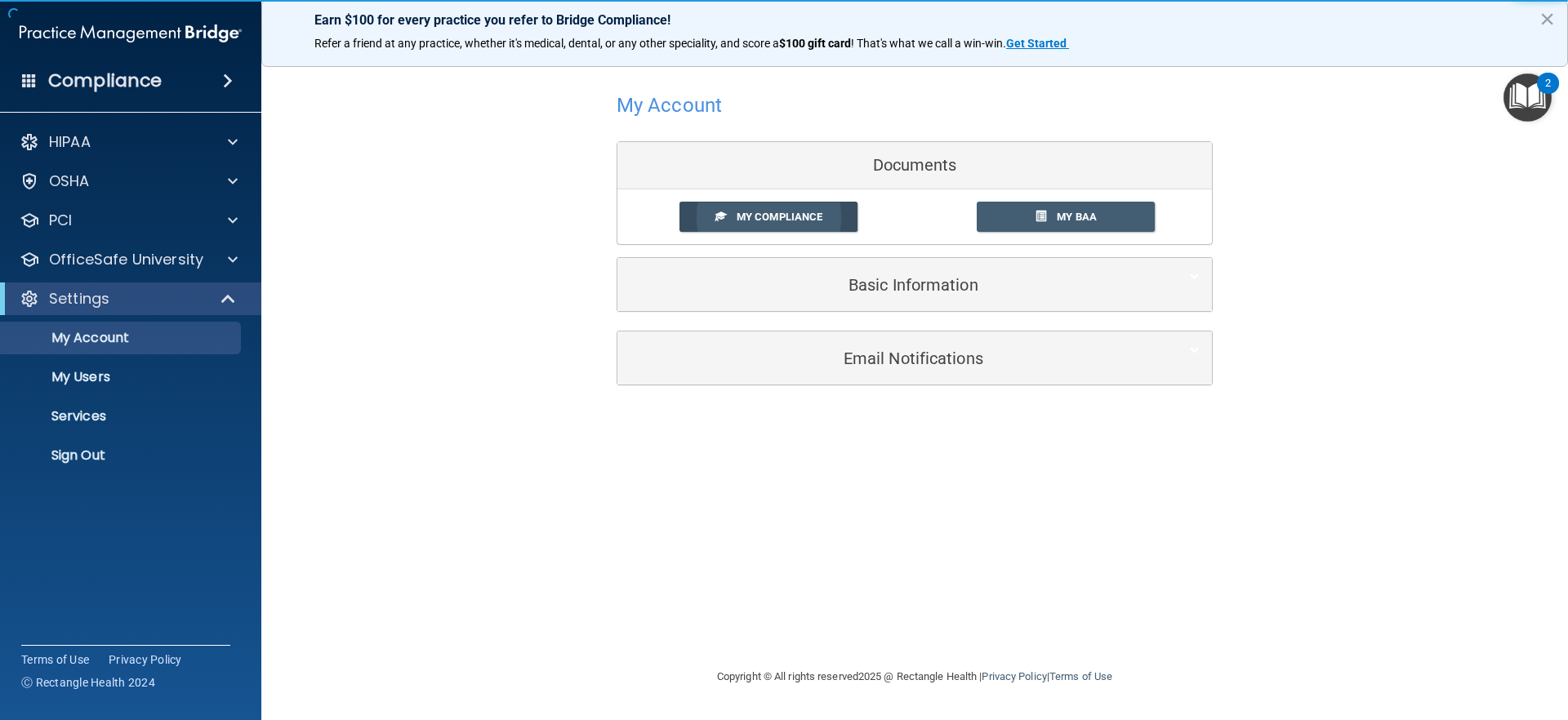
click at [783, 225] on link "My Compliance" at bounding box center [768, 217] width 179 height 31
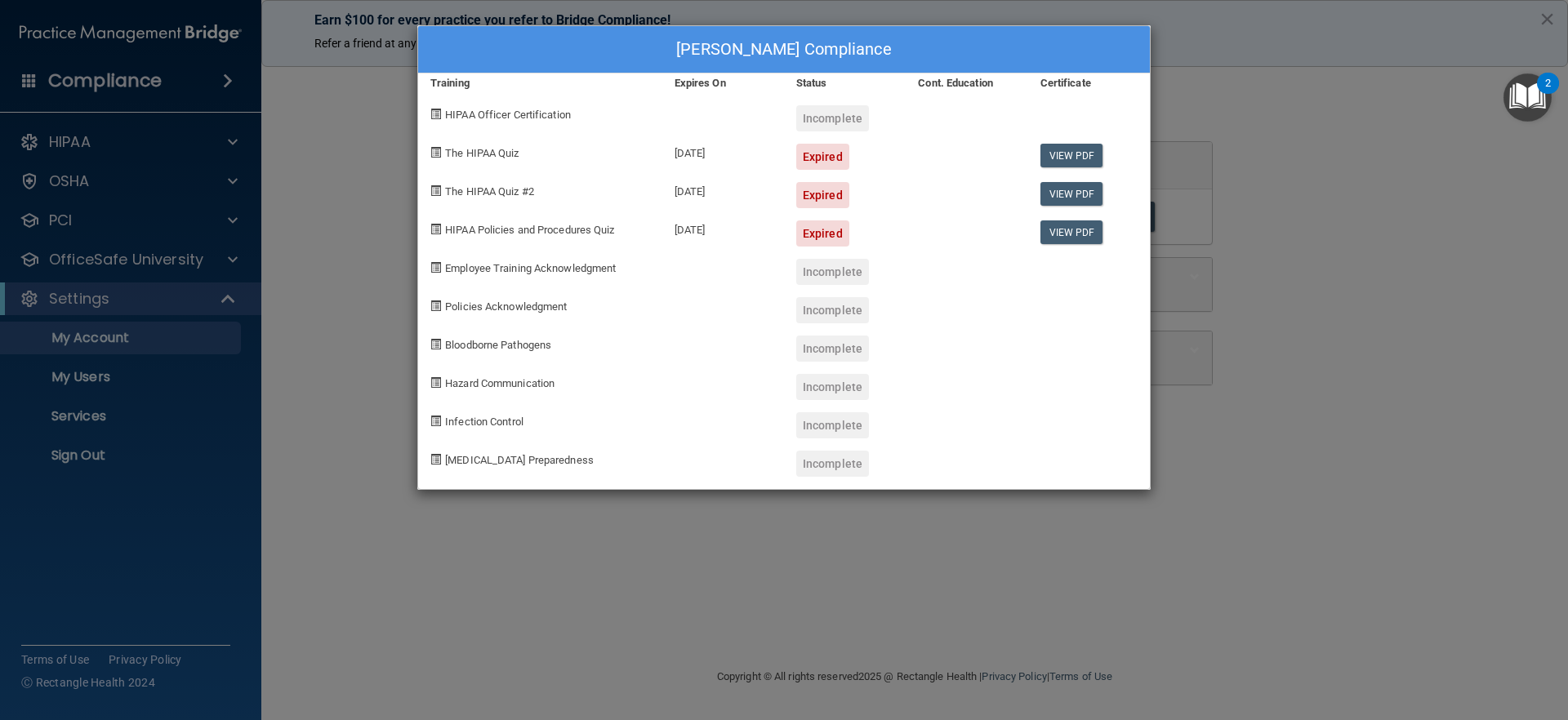
click at [753, 200] on div "12/24/2020" at bounding box center [723, 189] width 122 height 39
click at [845, 161] on div "Expired" at bounding box center [823, 156] width 53 height 26
click at [892, 92] on div "Heather Desalvo's Compliance Training Expires On Status Cont. Education Certifi…" at bounding box center [784, 258] width 734 height 465
click at [1043, 149] on link "View PDF" at bounding box center [1072, 155] width 63 height 24
click at [1040, 80] on div "Certificate" at bounding box center [1089, 83] width 122 height 20
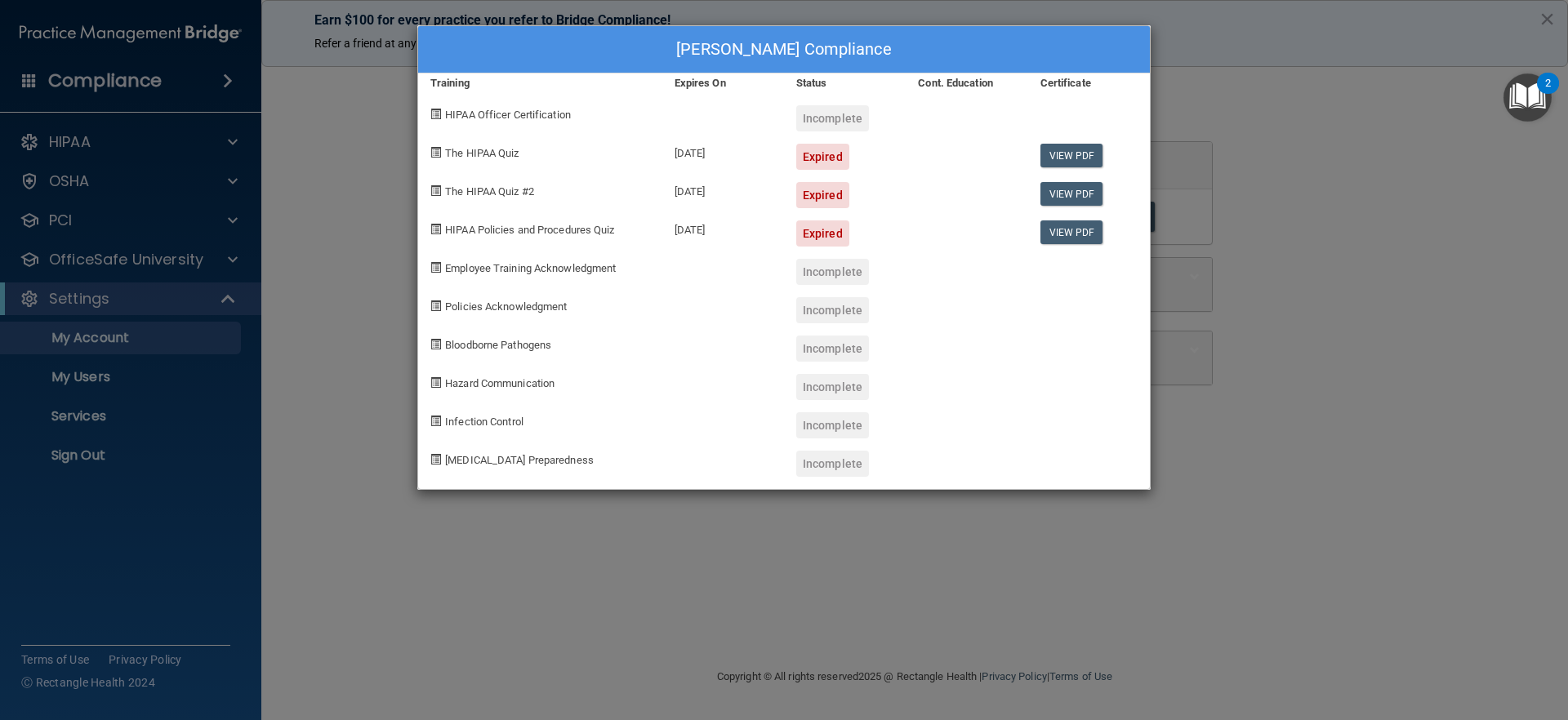
click at [1143, 434] on div at bounding box center [1089, 419] width 122 height 39
click at [377, 346] on div "Heather Desalvo's Compliance Training Expires On Status Cont. Education Certifi…" at bounding box center [784, 360] width 1568 height 720
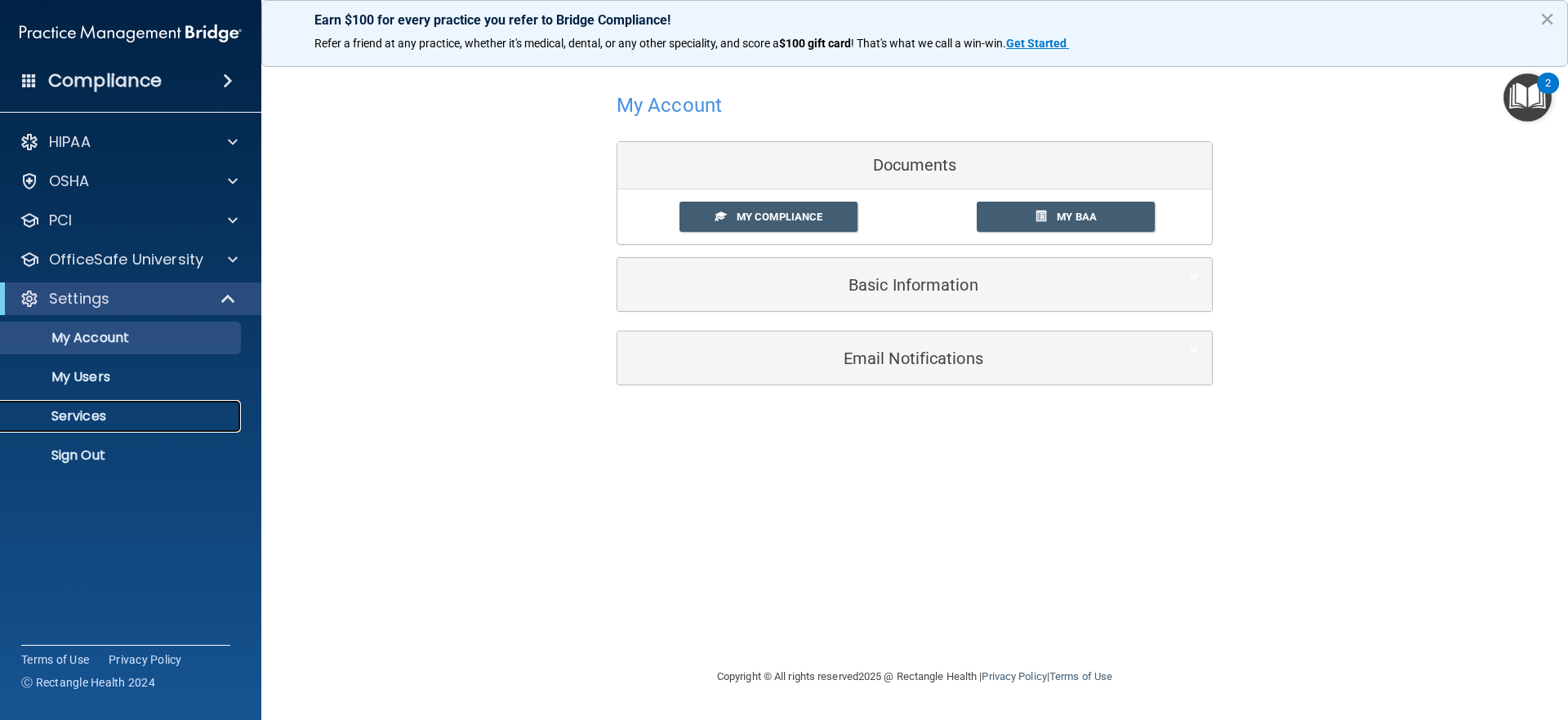
click at [75, 405] on link "Services" at bounding box center [112, 416] width 257 height 33
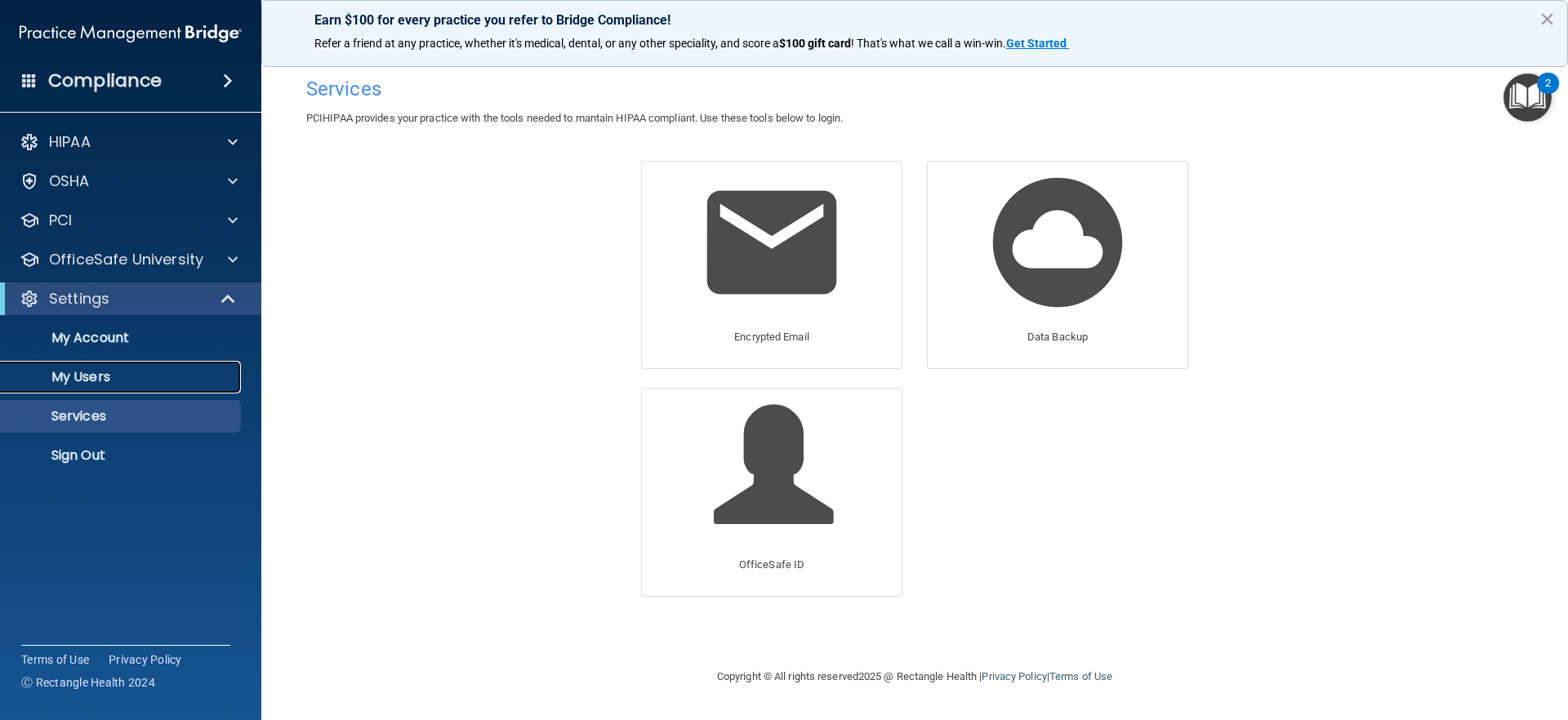
click at [102, 382] on p "My Users" at bounding box center [122, 377] width 222 height 17
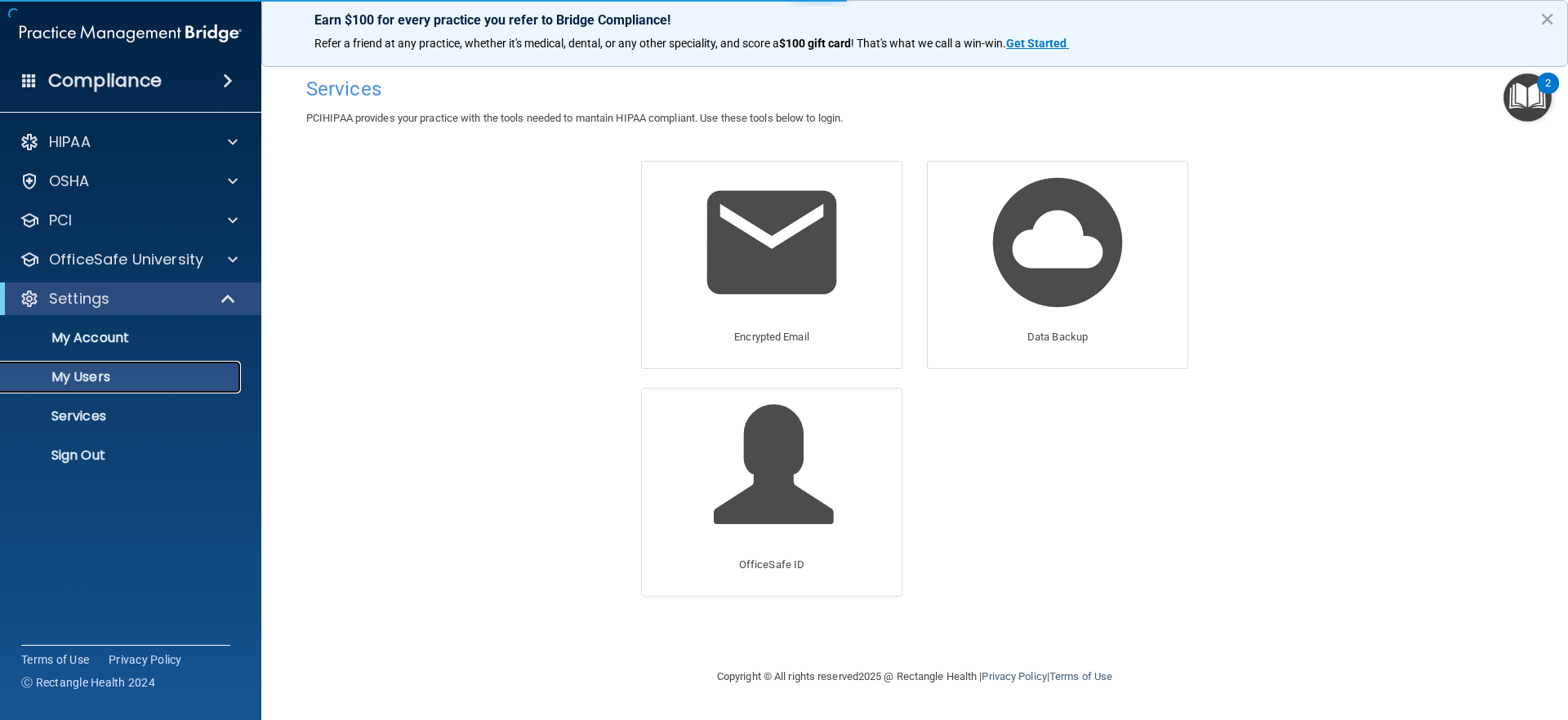
select select "20"
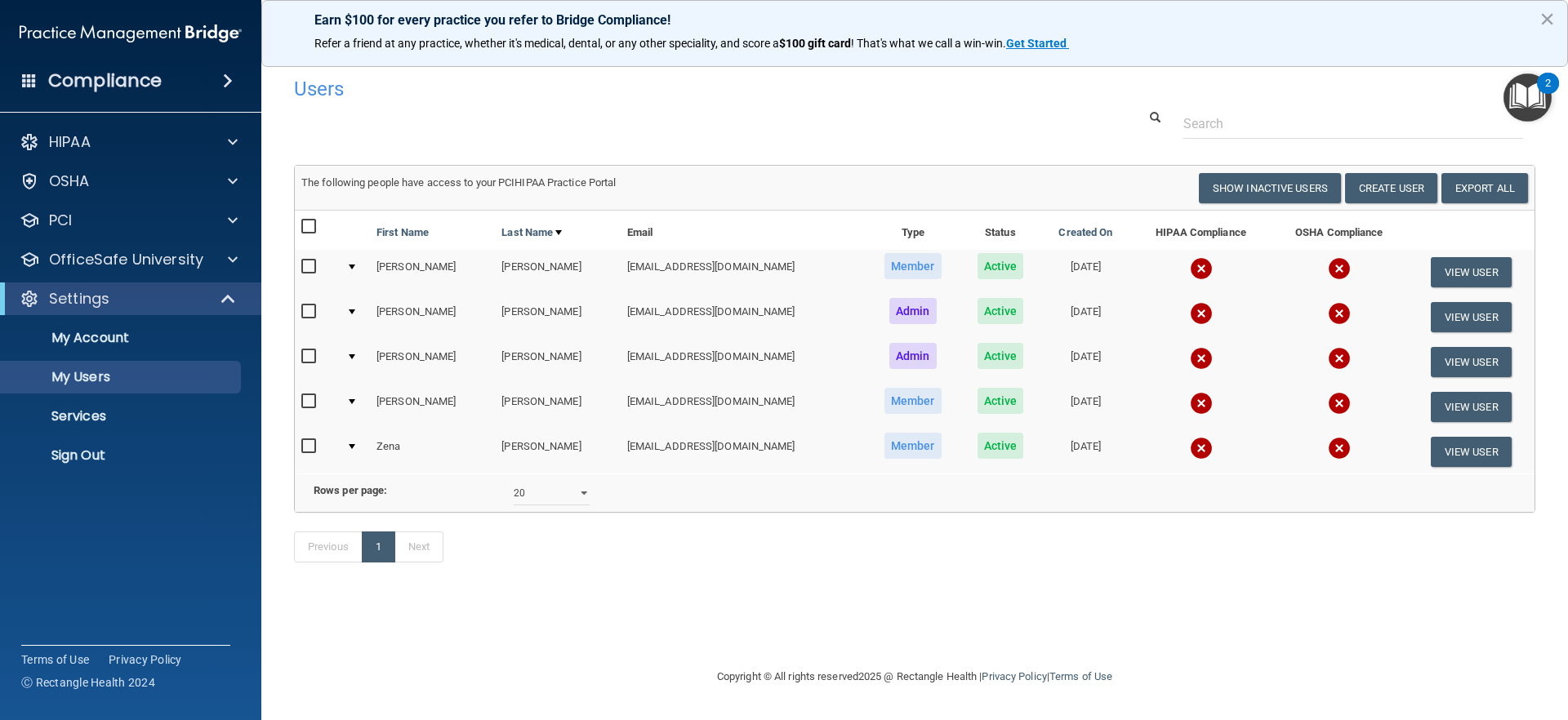
click at [316, 315] on input "checkbox" at bounding box center [310, 312] width 19 height 13
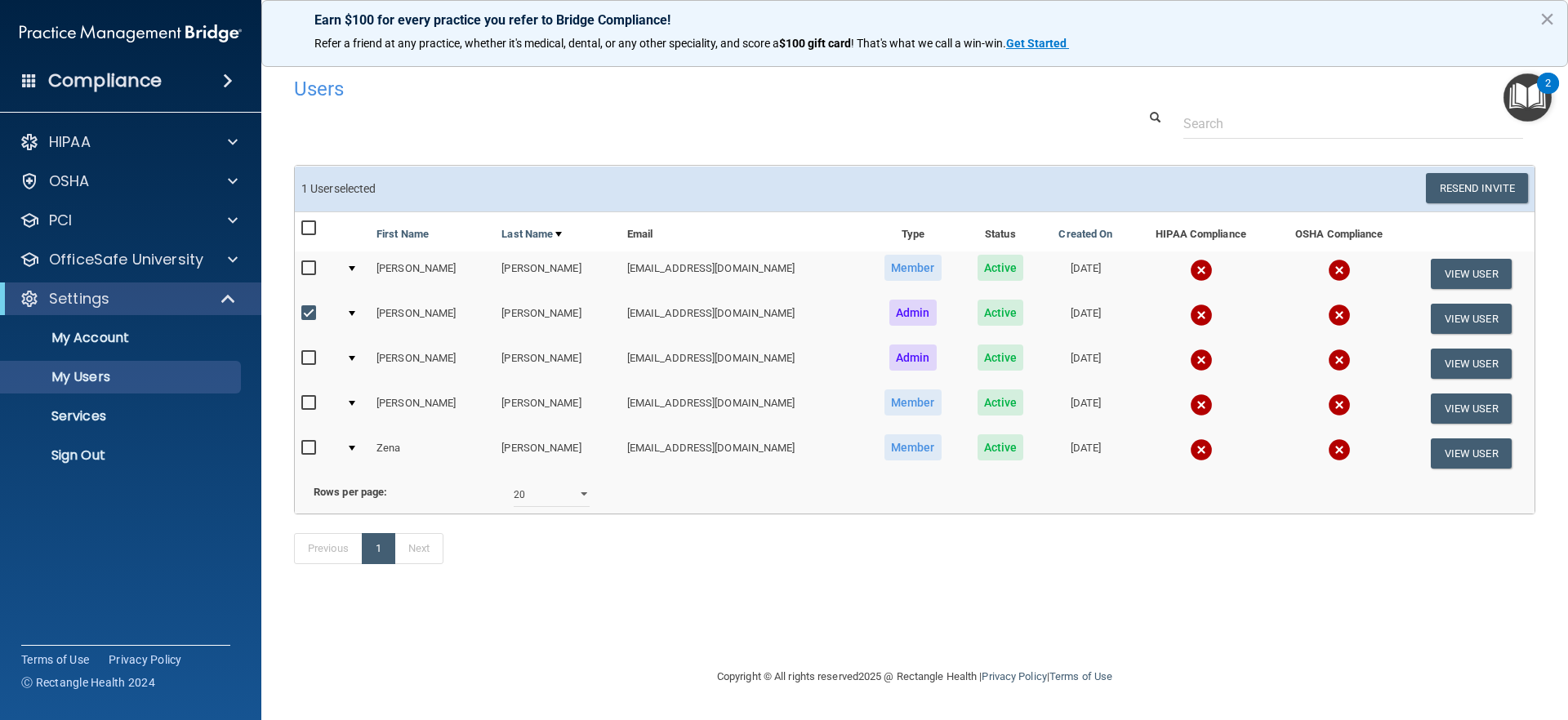
click at [316, 315] on input "checkbox" at bounding box center [310, 314] width 19 height 13
checkbox input "false"
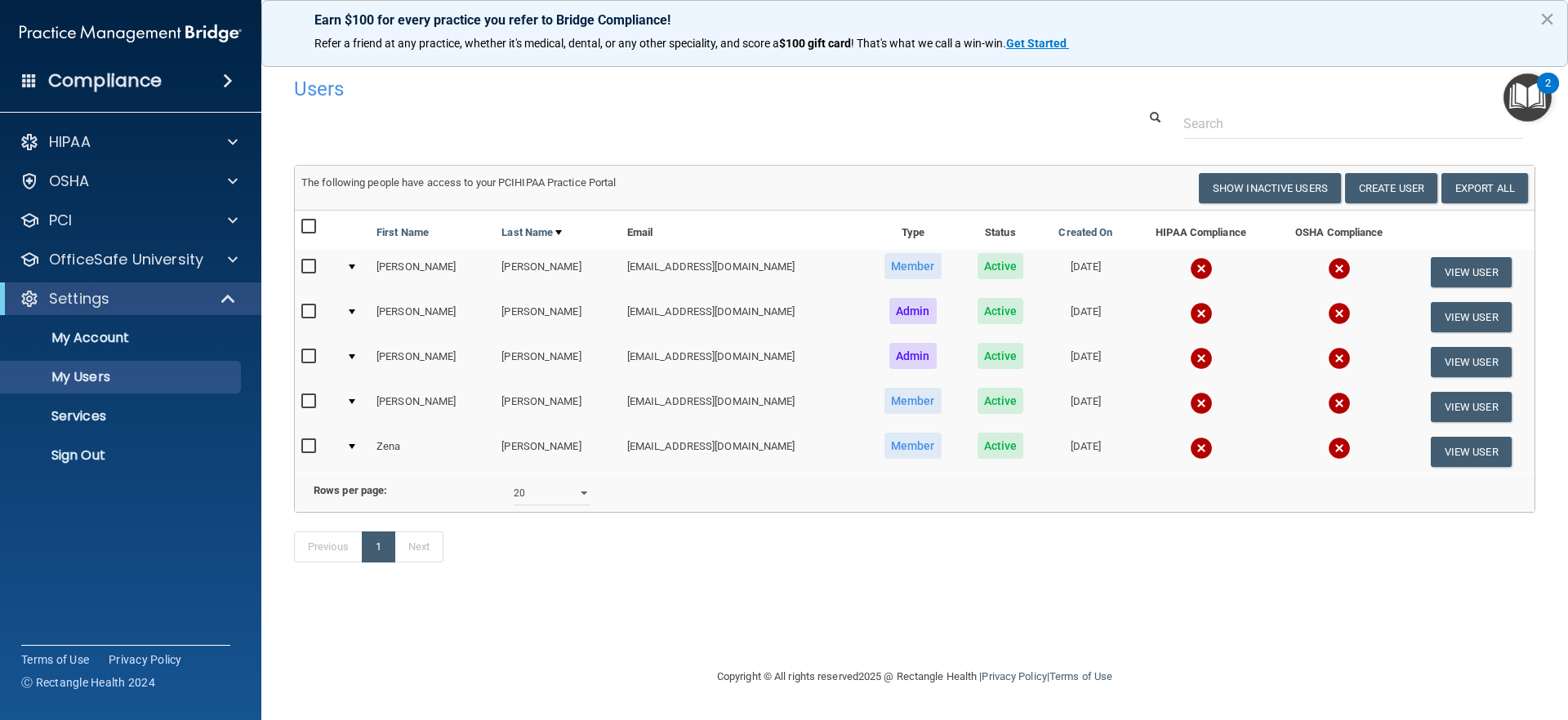
click at [355, 313] on div at bounding box center [352, 312] width 7 height 5
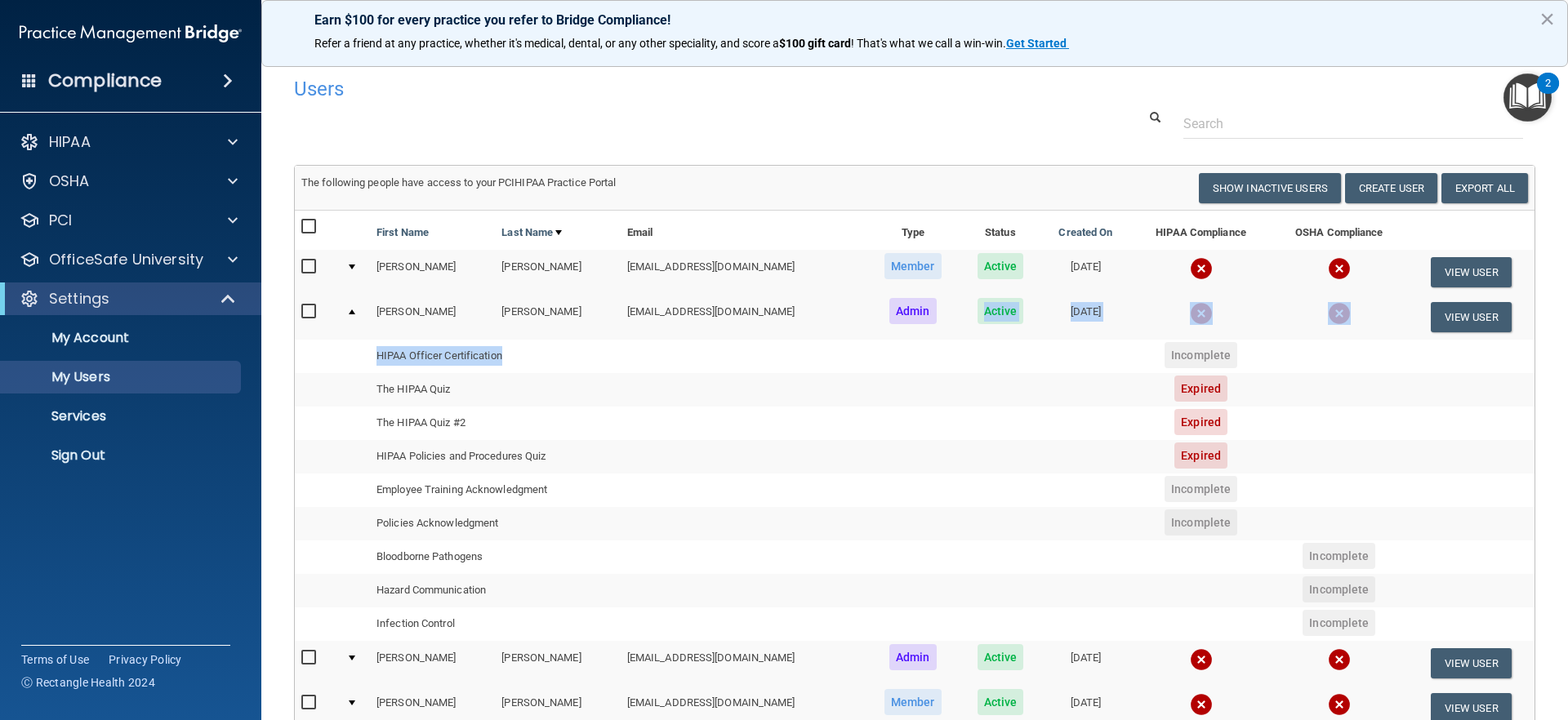
drag, startPoint x: 955, startPoint y: 316, endPoint x: 950, endPoint y: 340, distance: 24.5
click at [950, 340] on tbody "Heather Desalvo desalvo1993@gmail.com Admin Active 10/22/2019 View User HIPAA O…" at bounding box center [915, 468] width 1240 height 346
drag, startPoint x: 1158, startPoint y: 336, endPoint x: 1164, endPoint y: 344, distance: 10.0
click at [1159, 336] on td at bounding box center [1200, 316] width 139 height 45
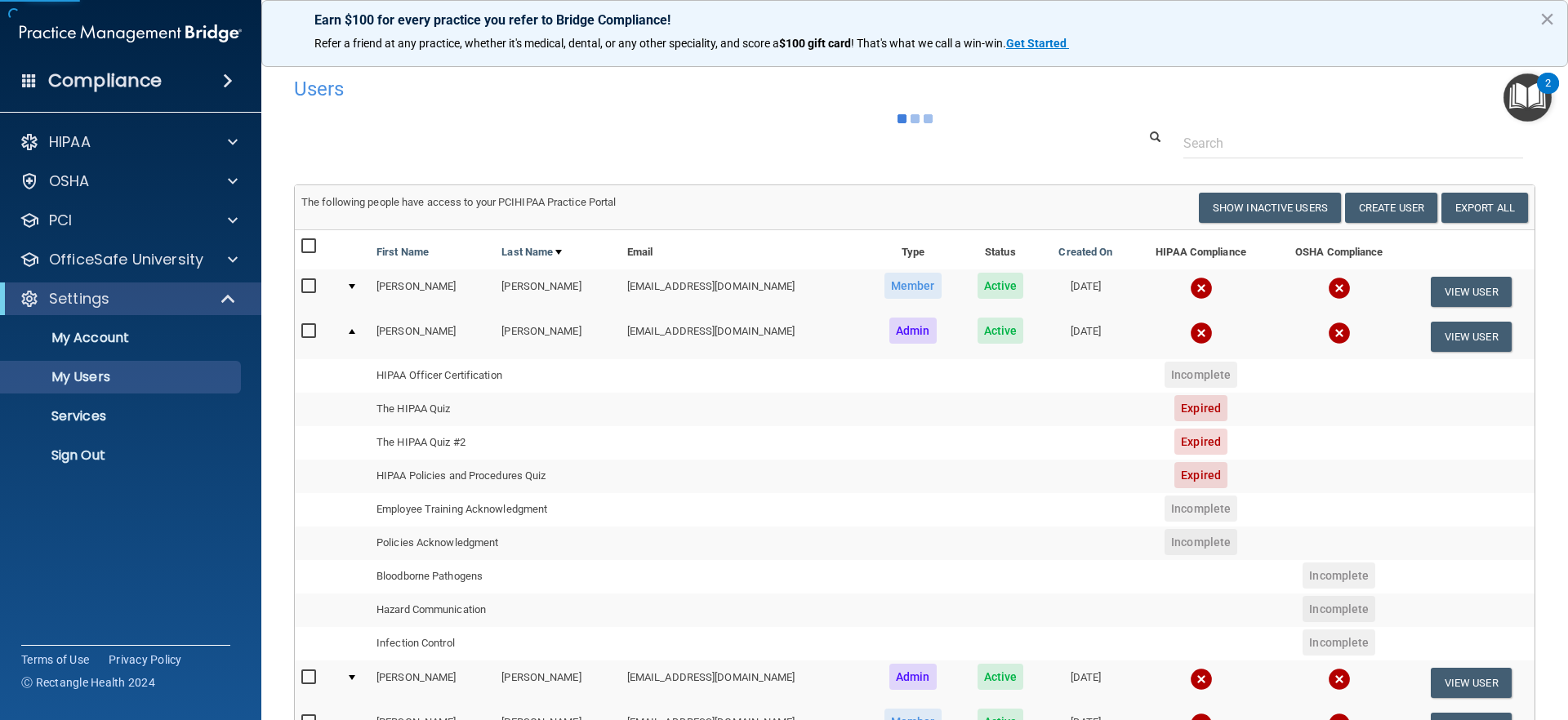
click at [1173, 373] on span "Incomplete" at bounding box center [1201, 375] width 73 height 26
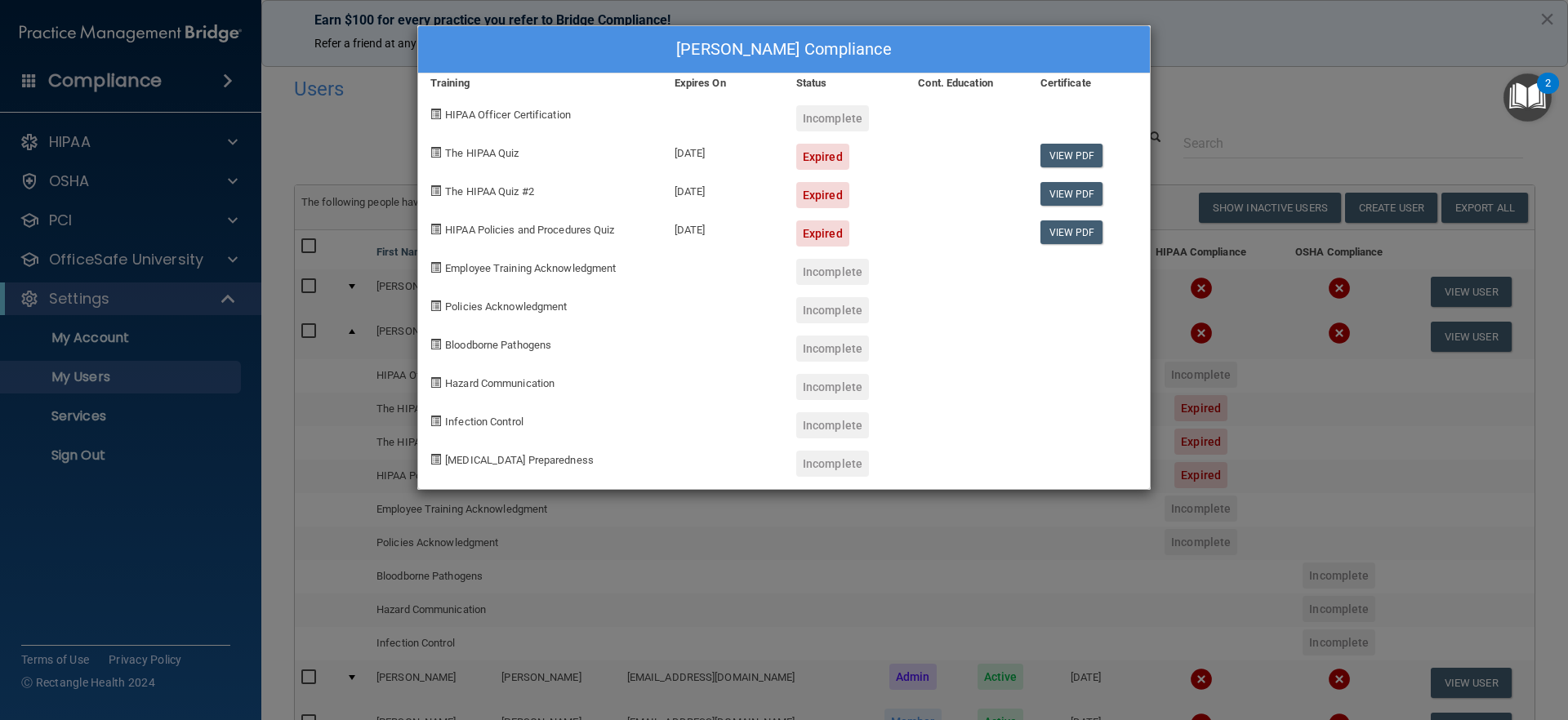
click at [480, 64] on div "Heather Desalvo's Compliance" at bounding box center [784, 49] width 732 height 47
click at [1247, 465] on div "Heather Desalvo's Compliance Training Expires On Status Cont. Education Certifi…" at bounding box center [784, 360] width 1568 height 720
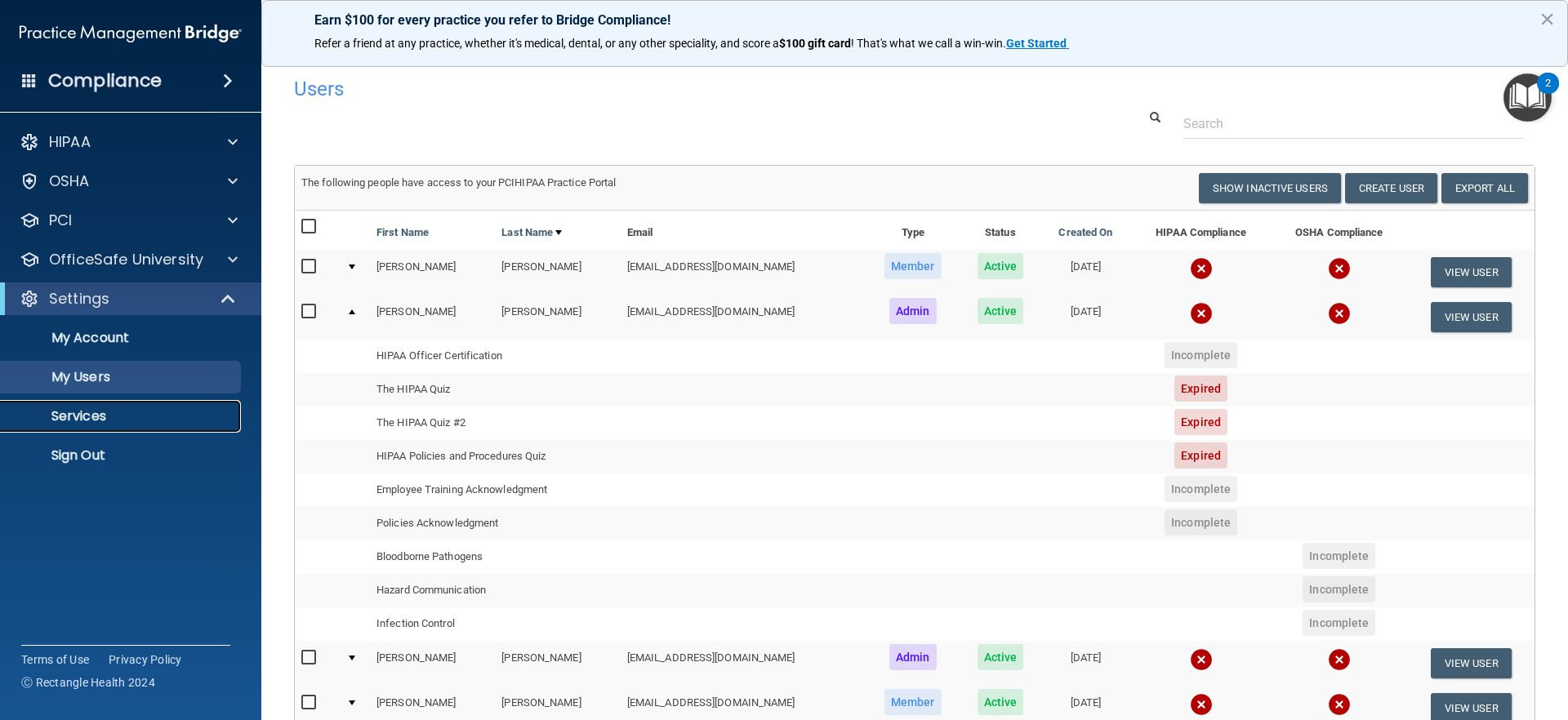
click at [104, 422] on p "Services" at bounding box center [122, 416] width 222 height 17
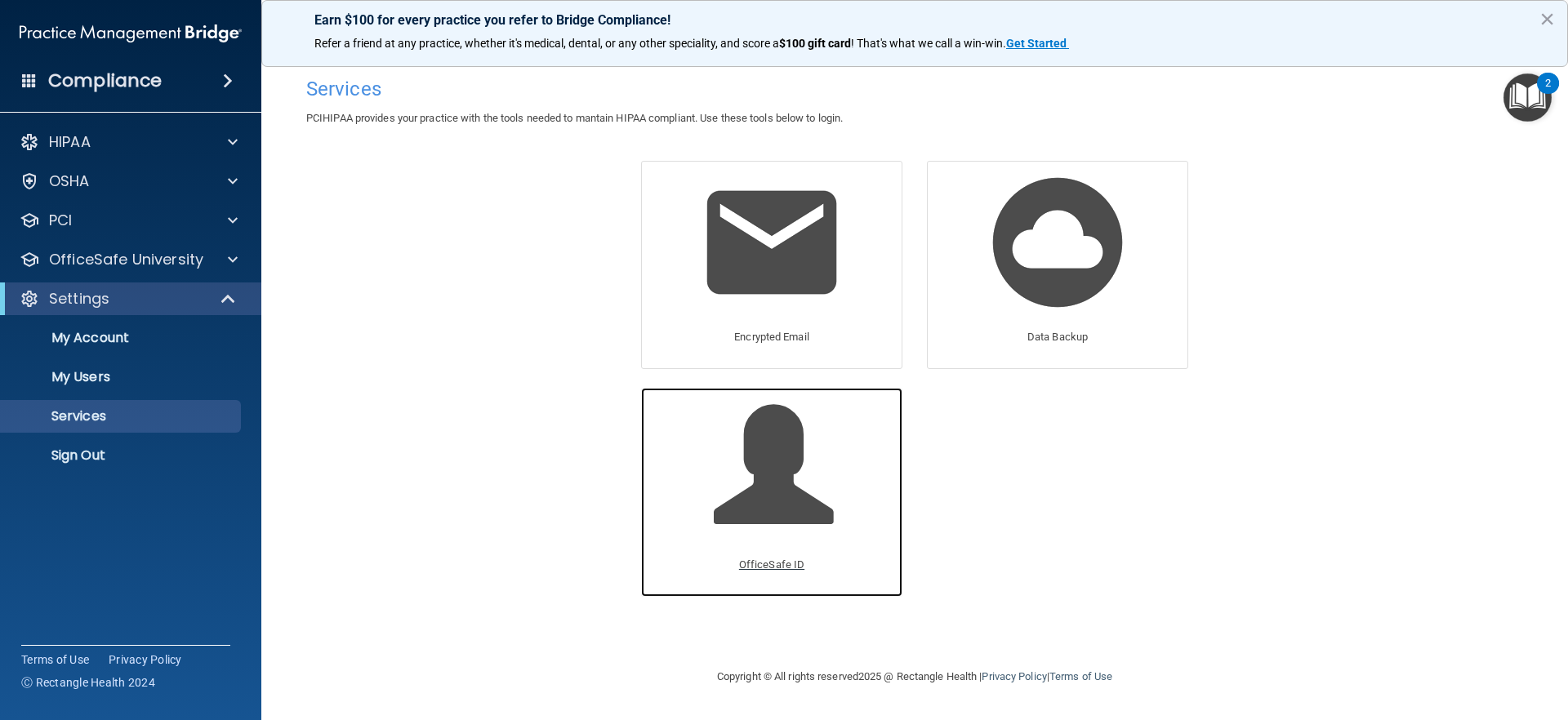
click at [722, 497] on span at bounding box center [791, 477] width 155 height 143
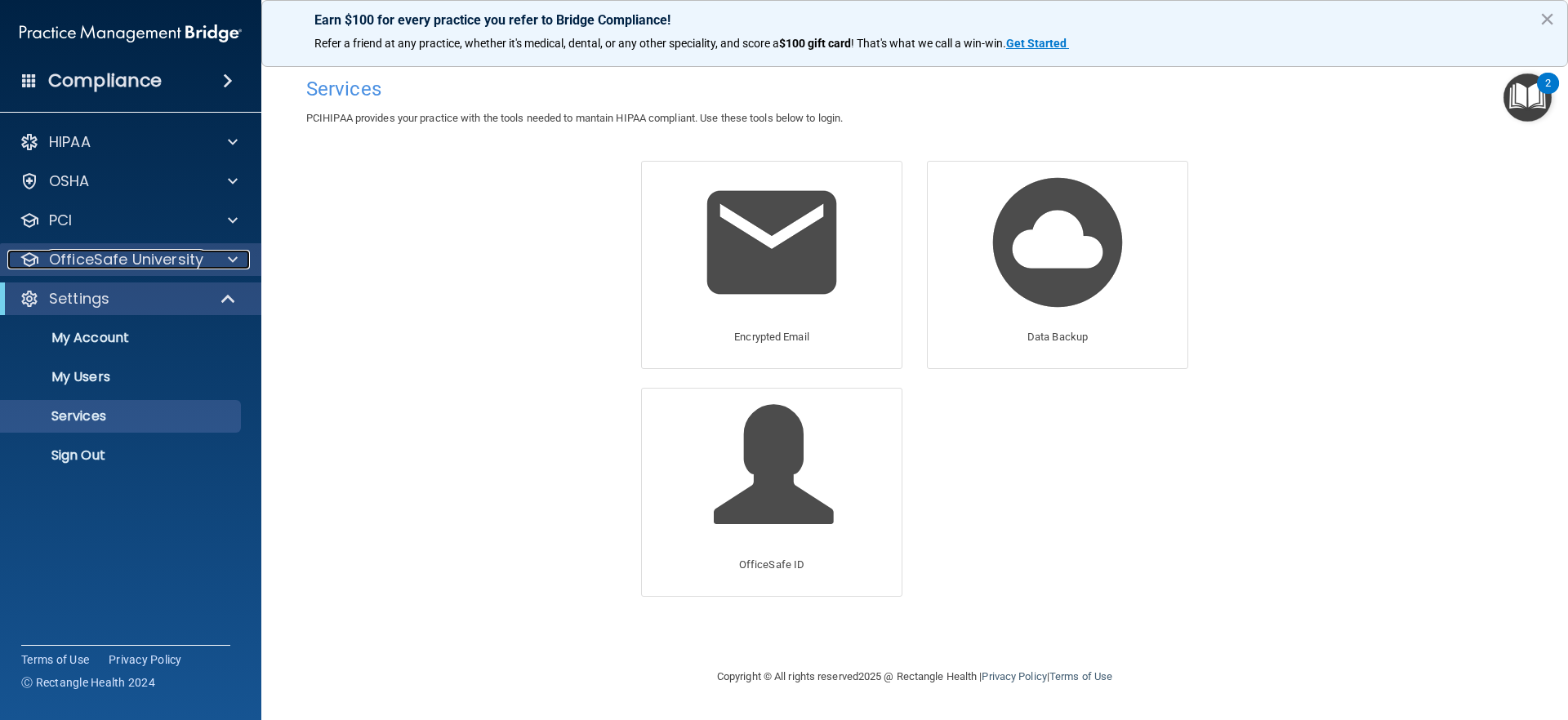
click at [244, 261] on div at bounding box center [229, 260] width 41 height 20
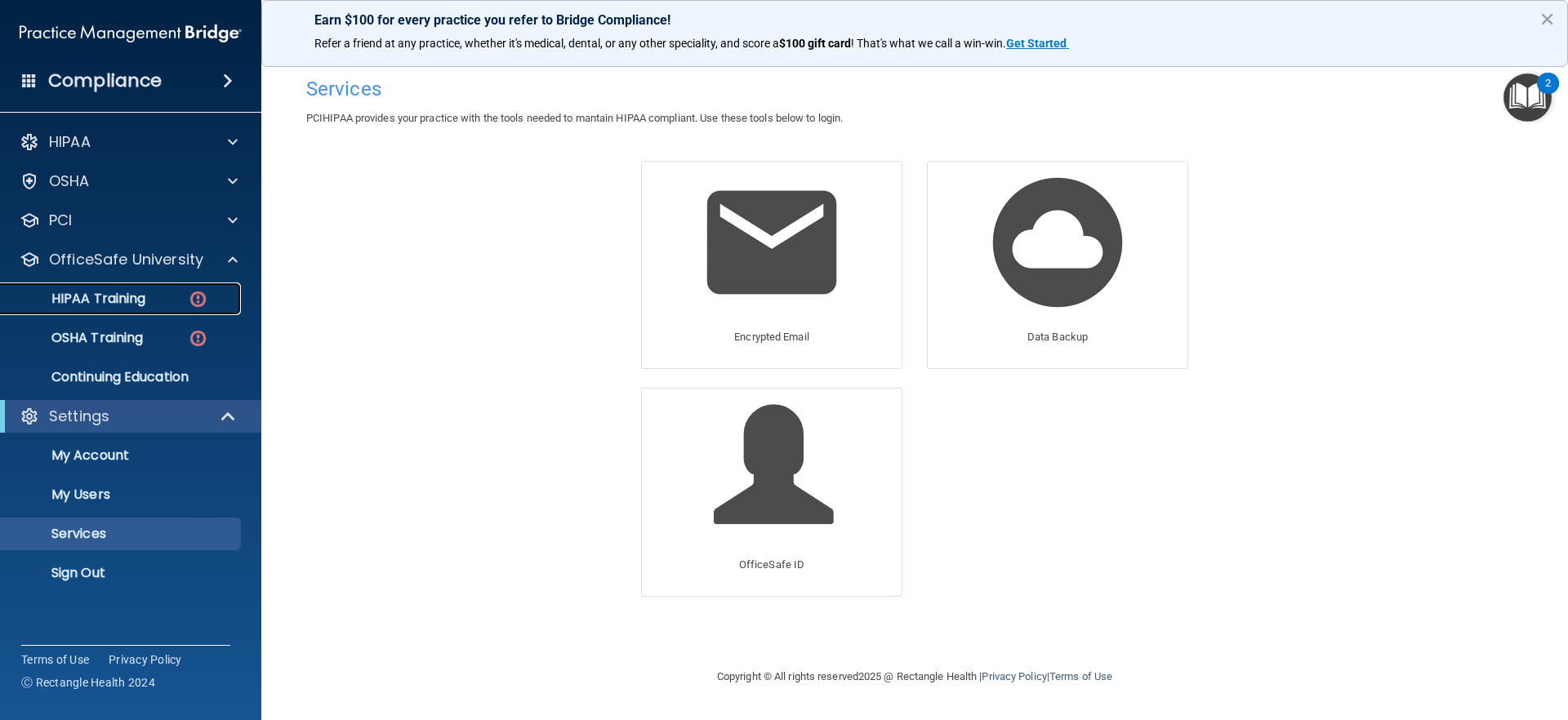
click at [162, 298] on div "HIPAA Training" at bounding box center [122, 299] width 222 height 17
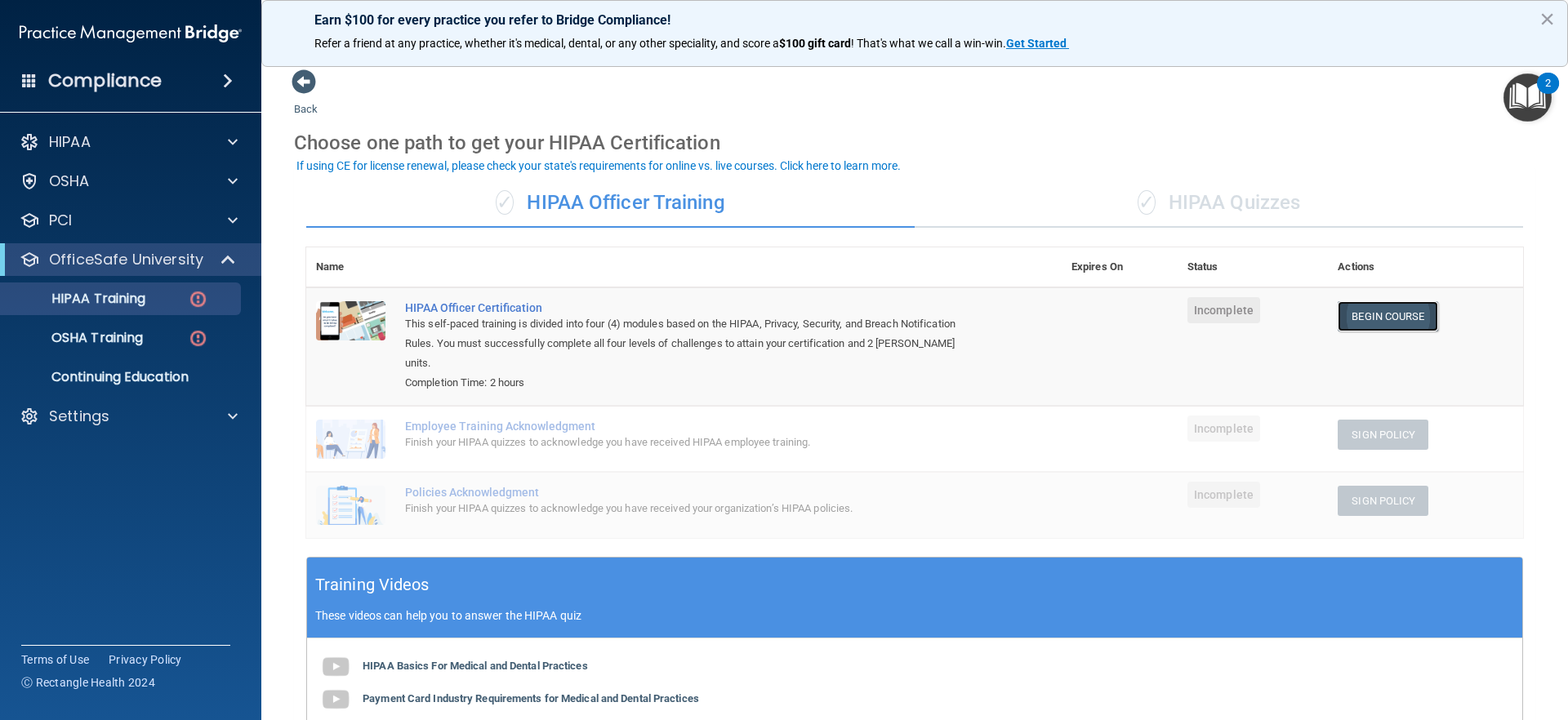
click at [1371, 313] on link "Begin Course" at bounding box center [1387, 316] width 100 height 31
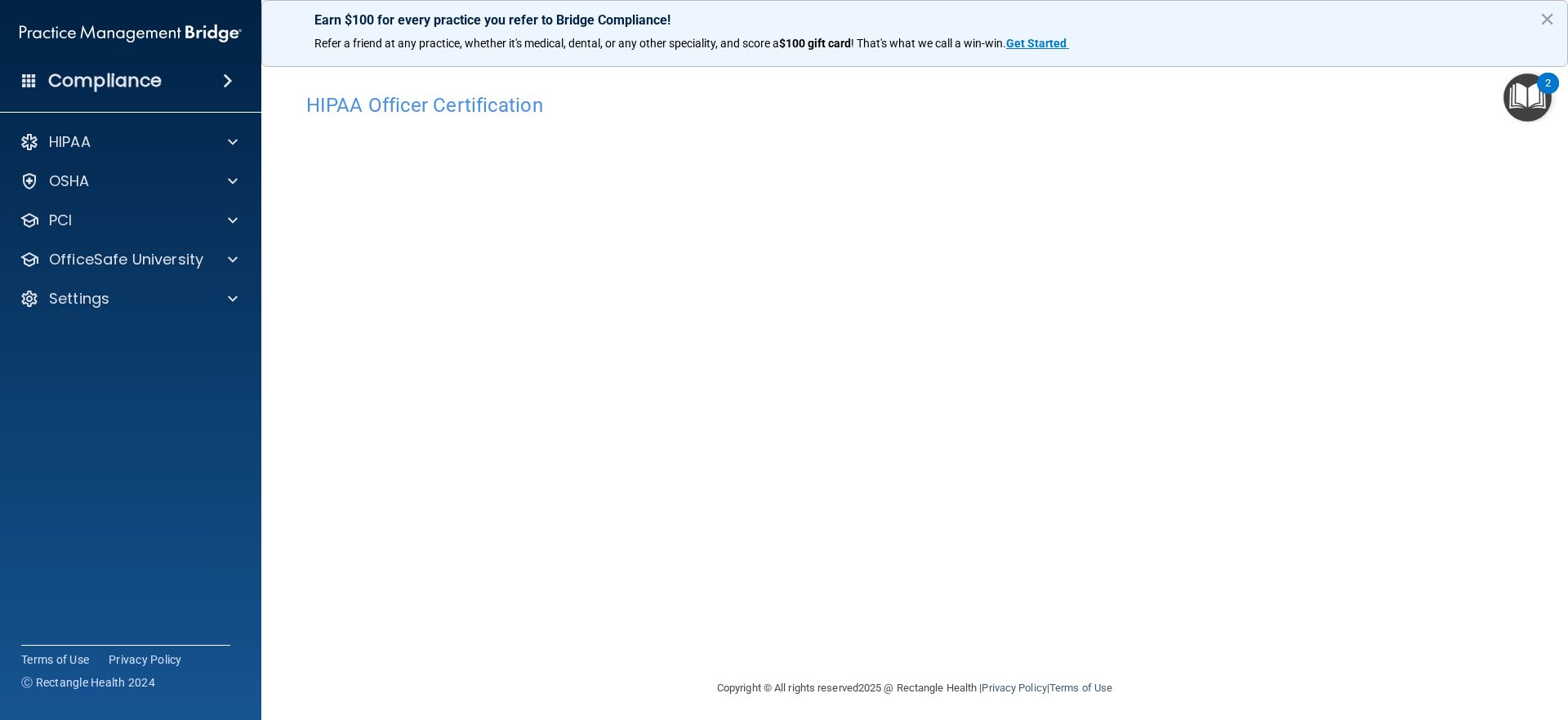
scroll to position [7, 0]
